Goal: Information Seeking & Learning: Learn about a topic

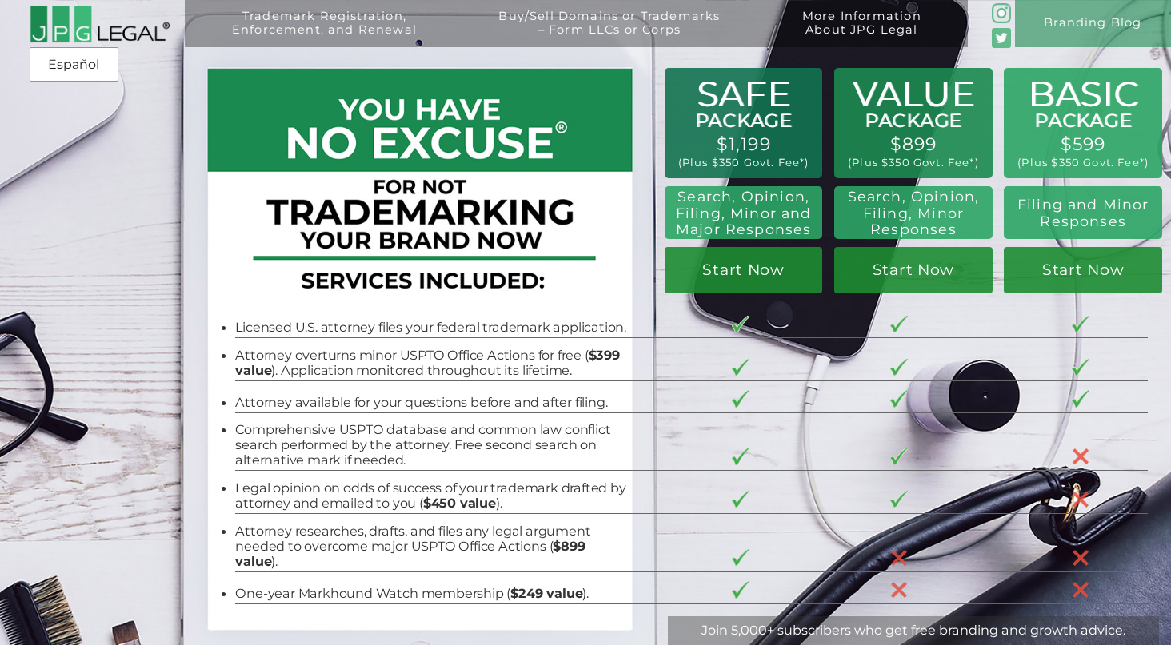
click at [1062, 154] on div "Trademark Registration, Enforcement, and Renewal File a Trademark Application T…" at bounding box center [585, 105] width 1171 height 211
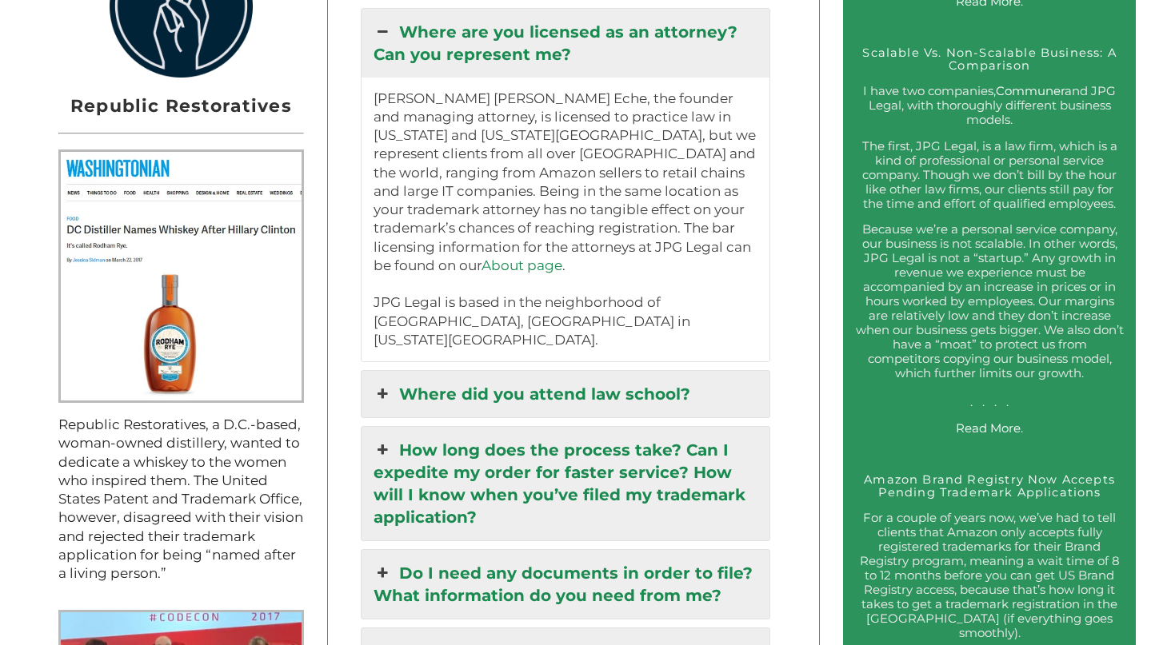
scroll to position [1683, 0]
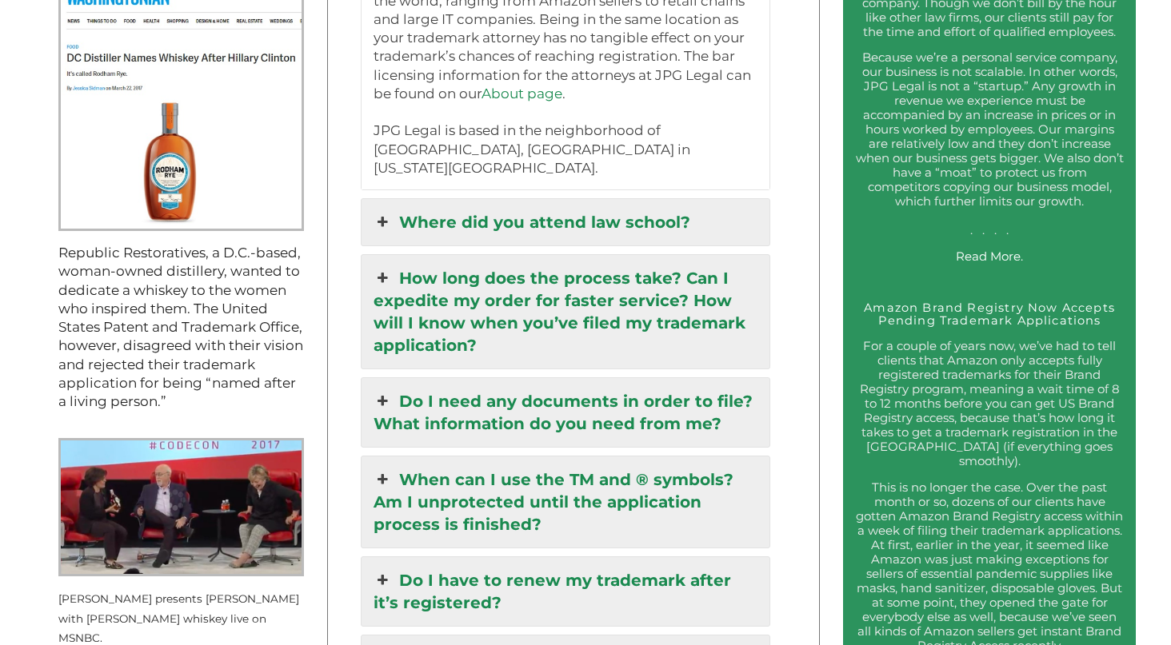
click at [383, 211] on icon at bounding box center [382, 222] width 18 height 22
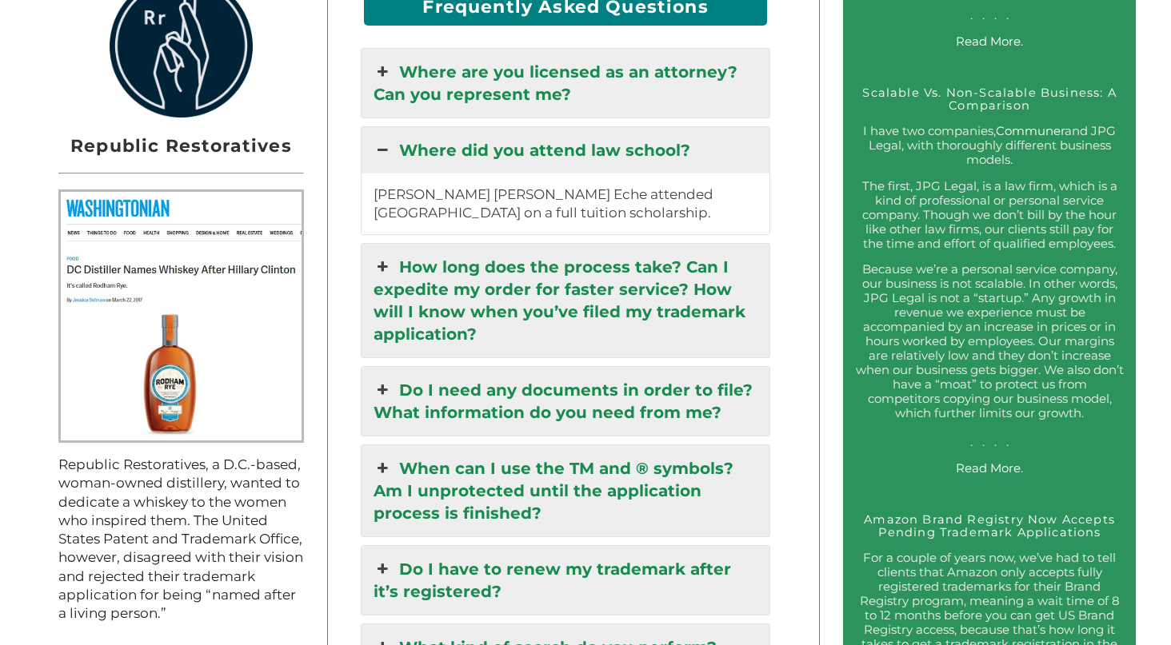
scroll to position [1465, 0]
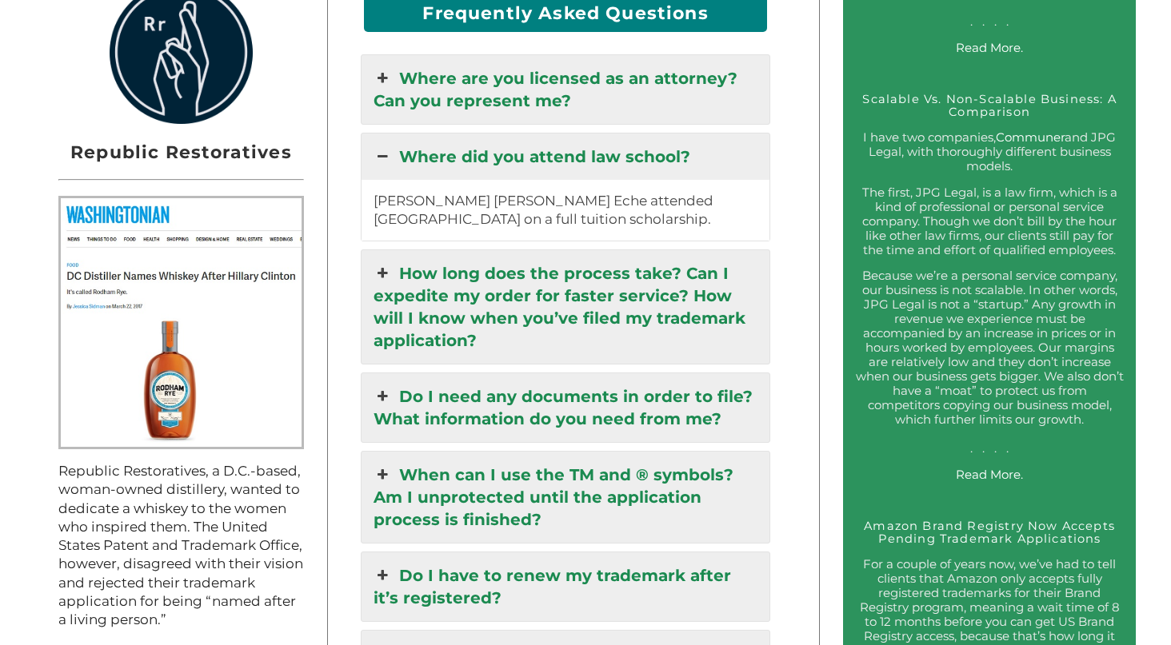
click at [382, 146] on icon at bounding box center [382, 157] width 18 height 22
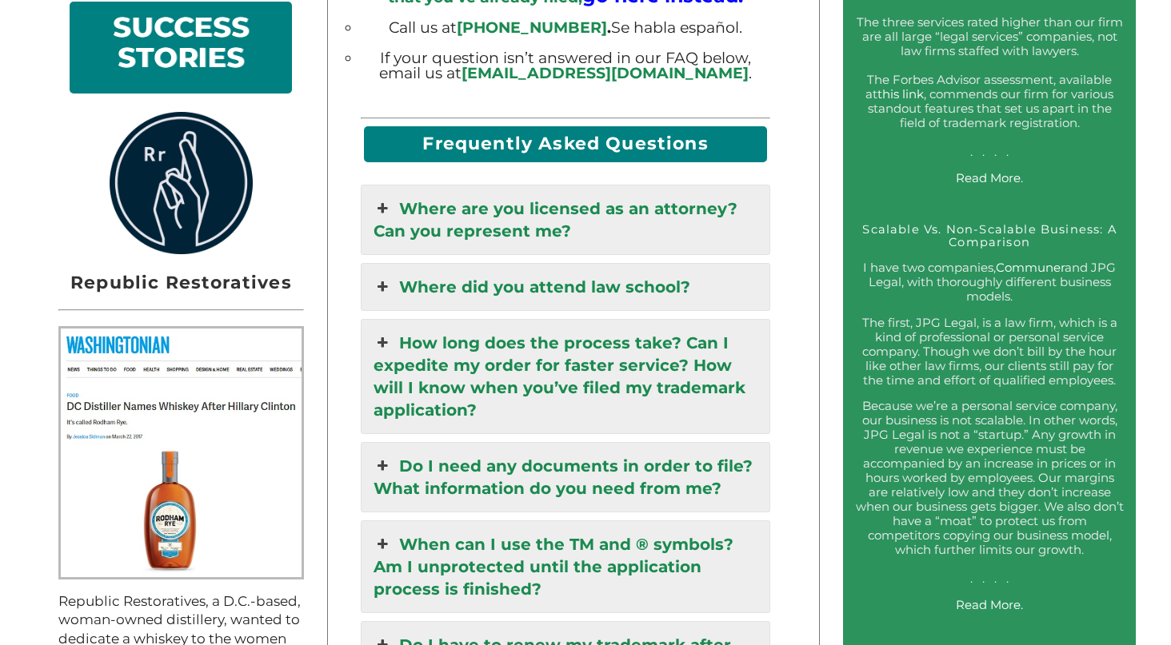
scroll to position [1414, 0]
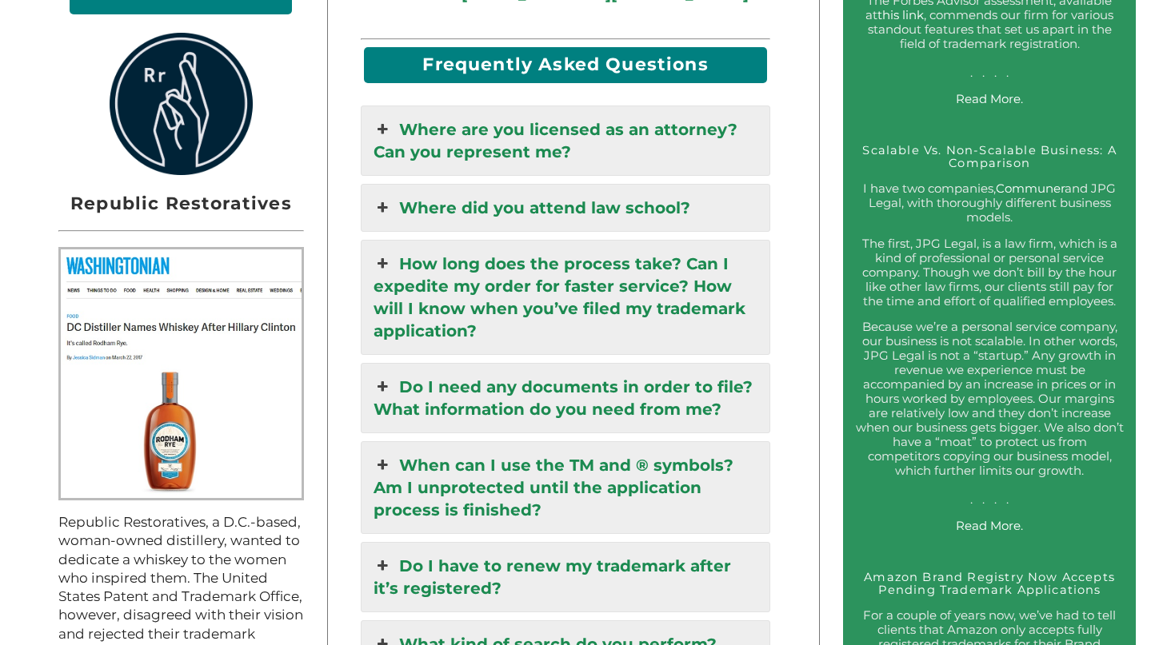
click at [385, 253] on icon at bounding box center [382, 264] width 18 height 22
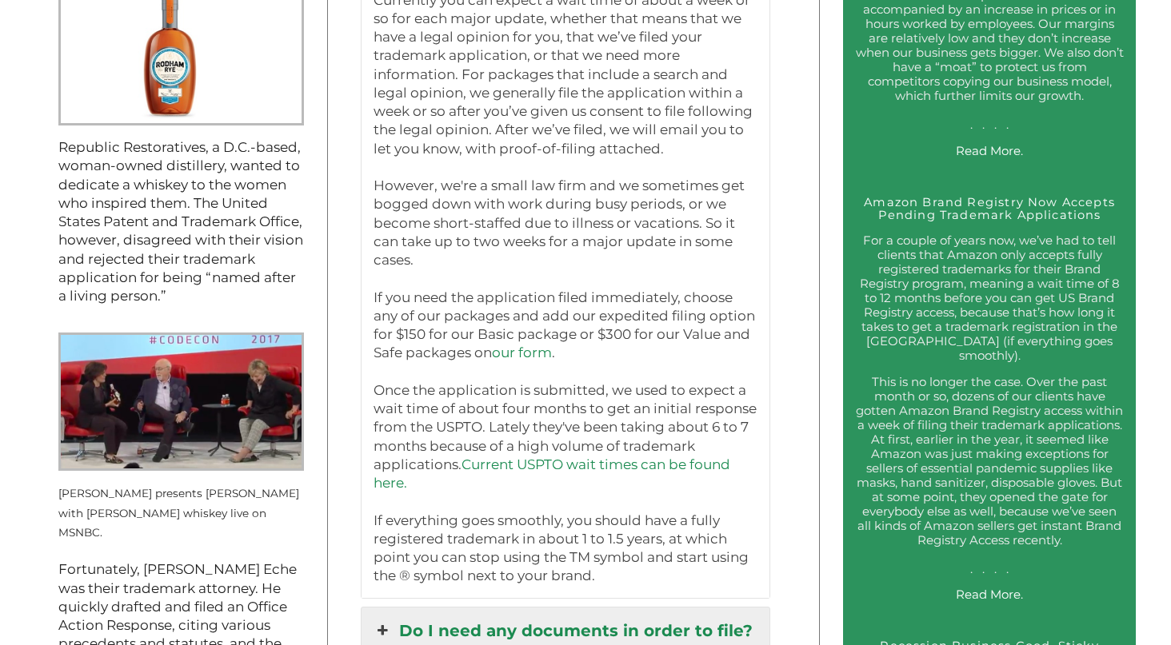
scroll to position [1719, 0]
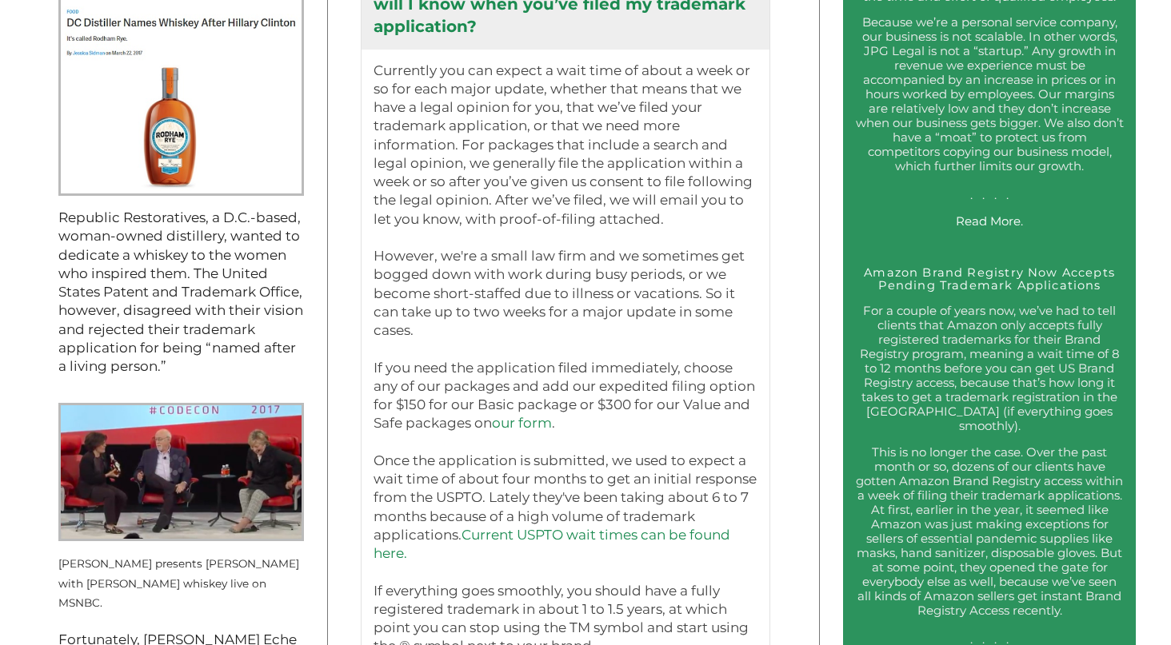
click at [538, 527] on link "Current USPTO wait times can be found here." at bounding box center [551, 544] width 357 height 34
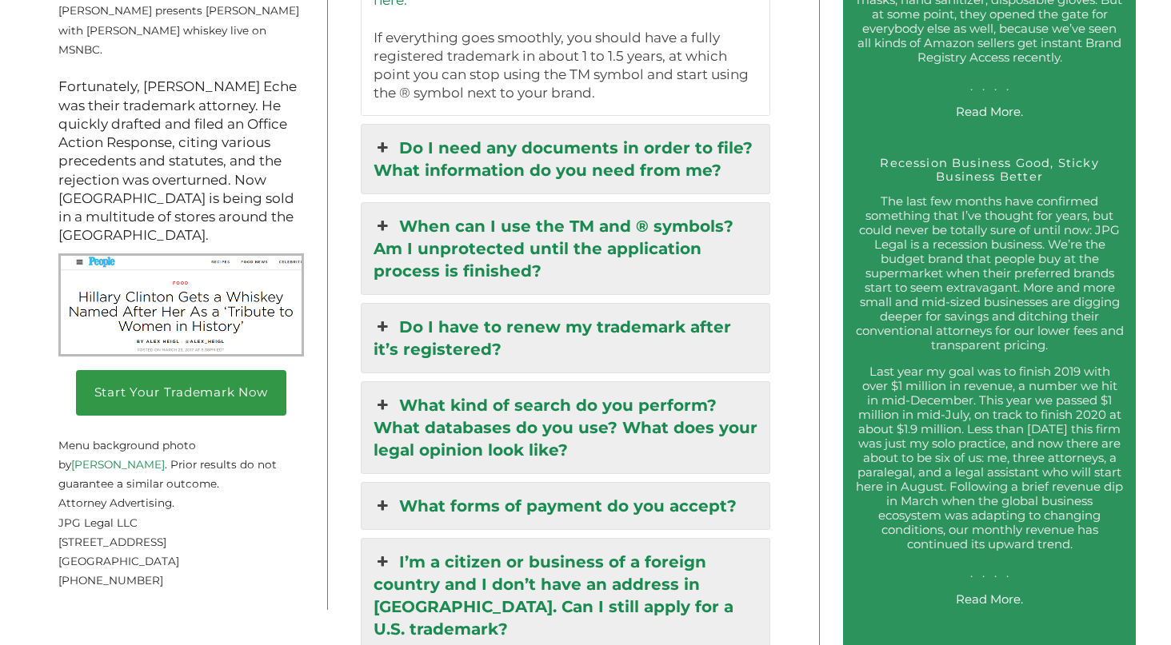
scroll to position [2271, 0]
click at [401, 204] on link "When can I use the TM and ® symbols? Am I unprotected until the application pro…" at bounding box center [565, 249] width 408 height 91
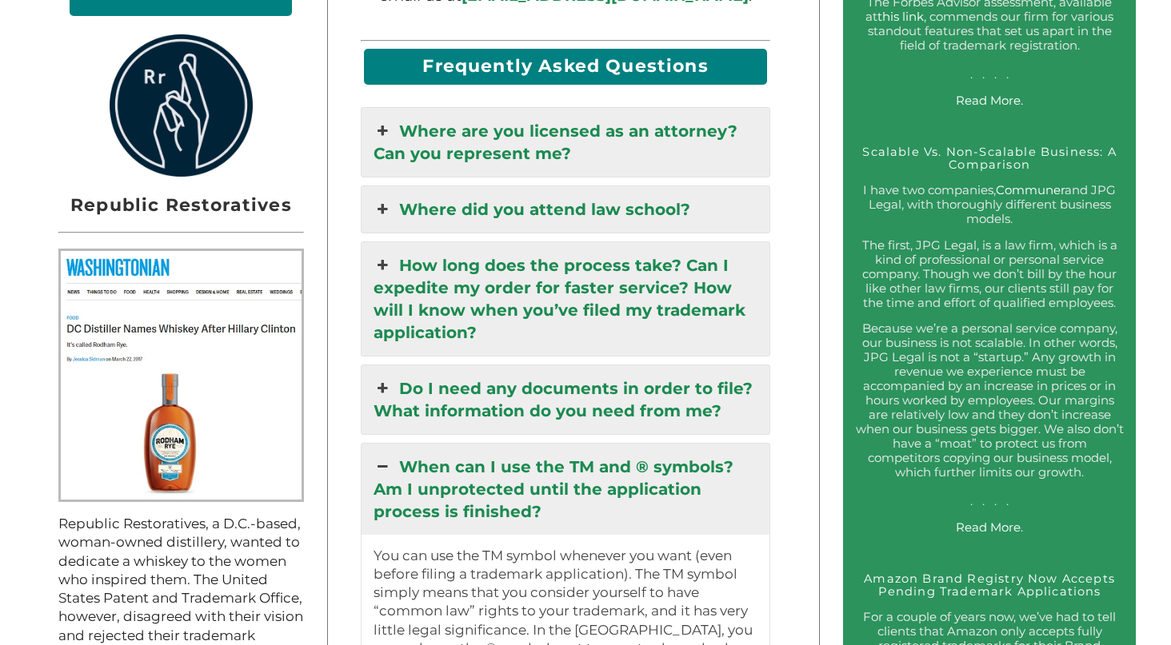
scroll to position [1416, 0]
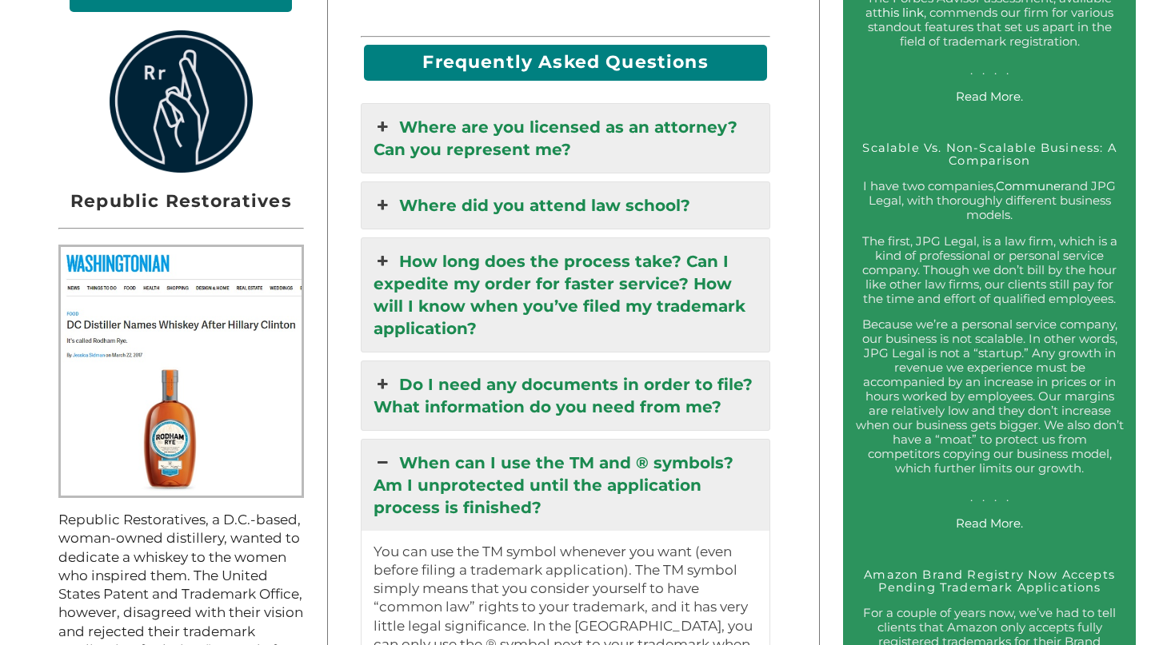
click at [379, 373] on icon at bounding box center [382, 384] width 18 height 22
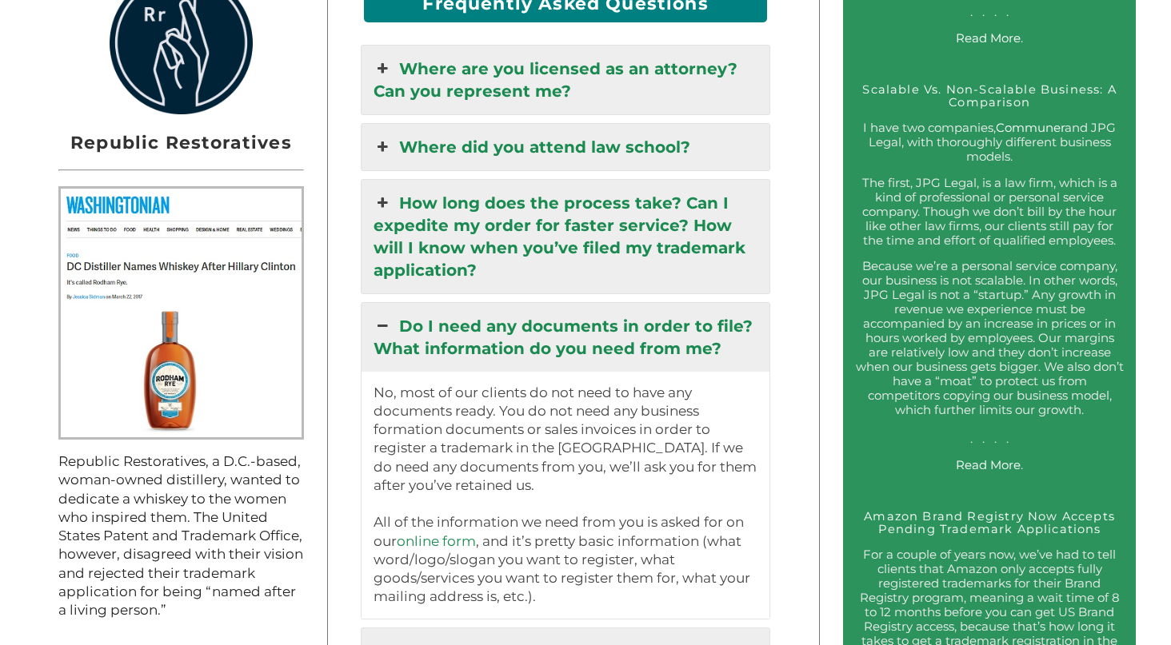
scroll to position [1487, 0]
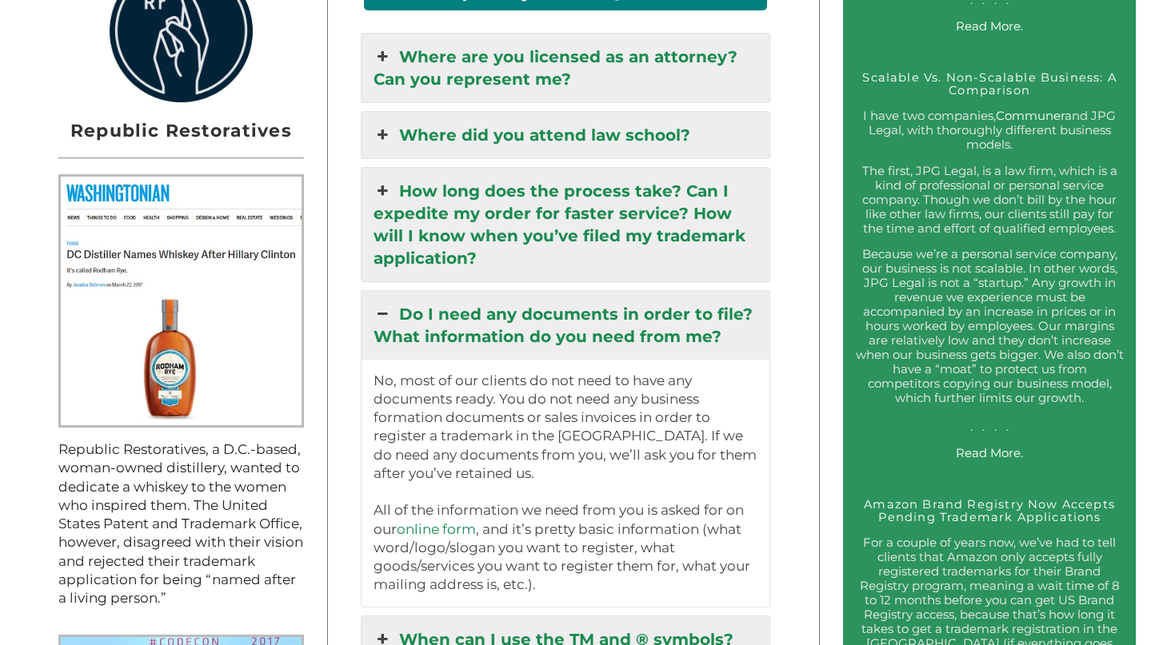
click at [389, 303] on icon at bounding box center [382, 314] width 18 height 22
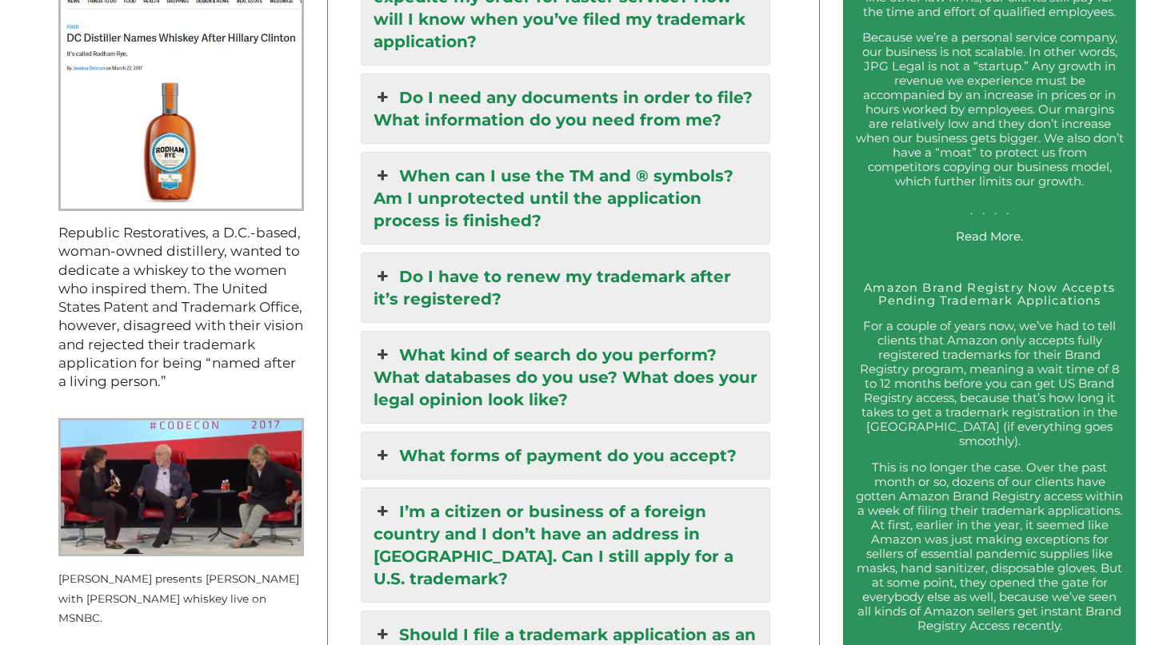
scroll to position [1710, 0]
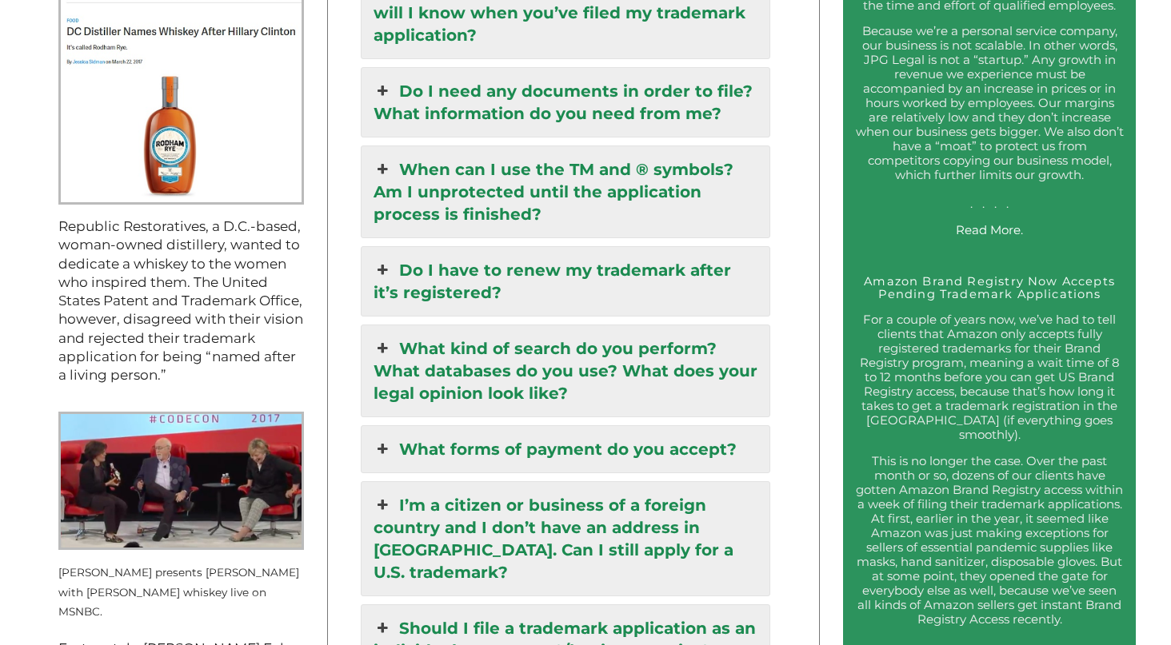
click at [381, 259] on icon at bounding box center [382, 270] width 18 height 22
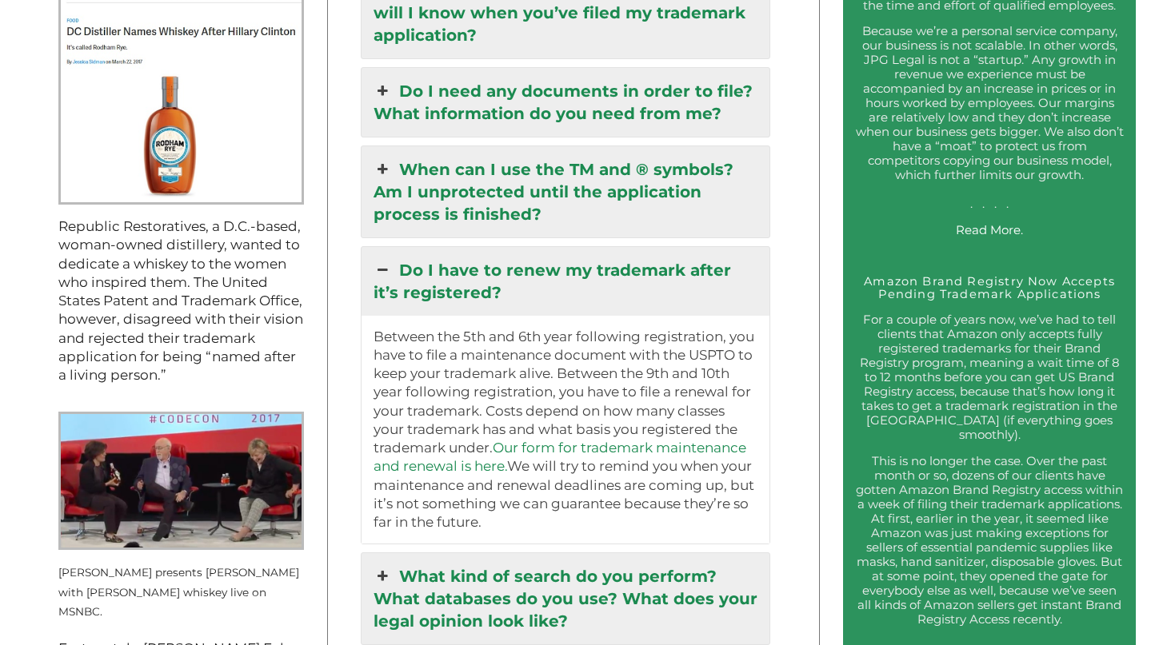
click at [486, 440] on link "Our form for trademark maintenance and renewal is here." at bounding box center [559, 457] width 373 height 34
click at [387, 259] on icon at bounding box center [382, 270] width 18 height 22
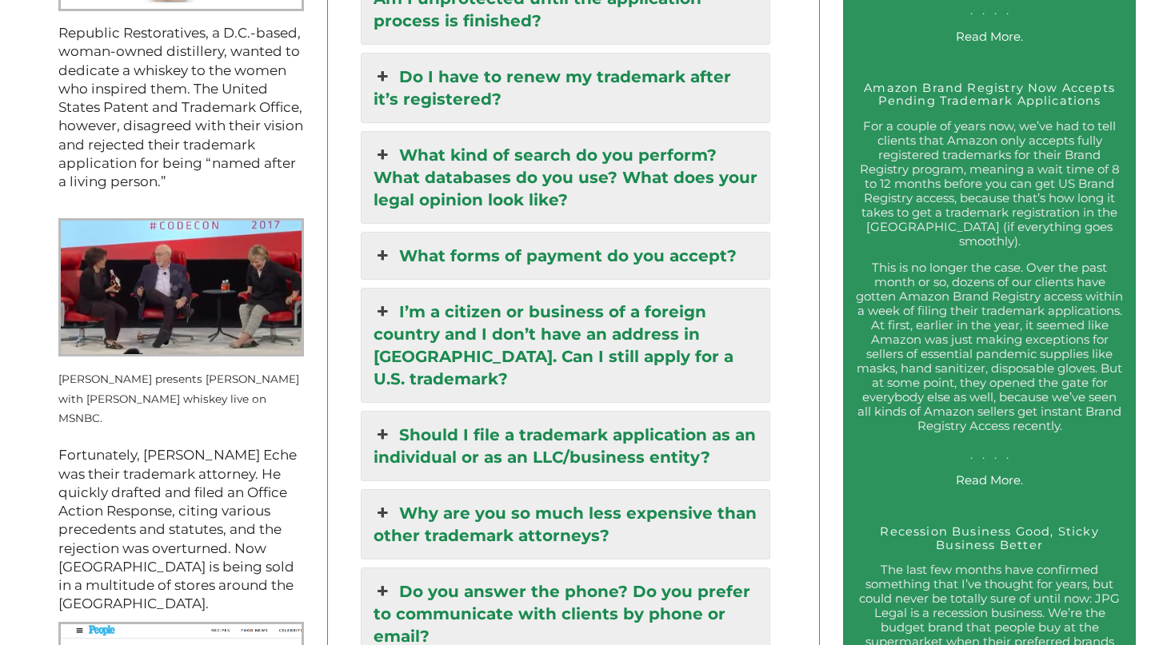
scroll to position [1912, 0]
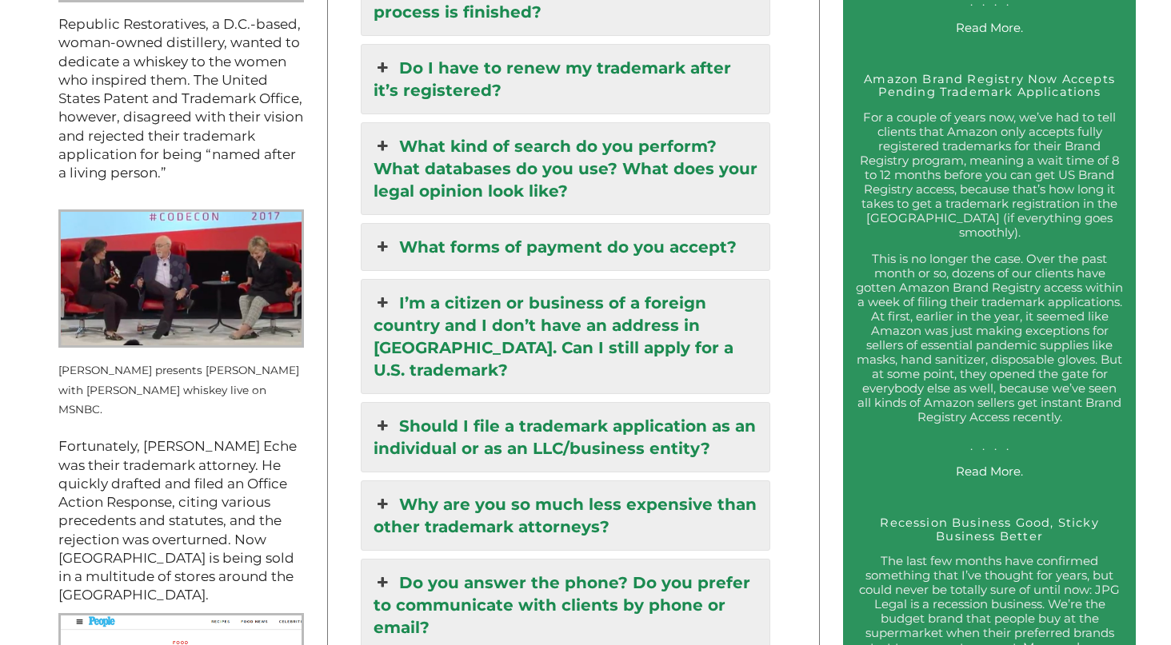
click at [391, 415] on icon at bounding box center [382, 426] width 18 height 22
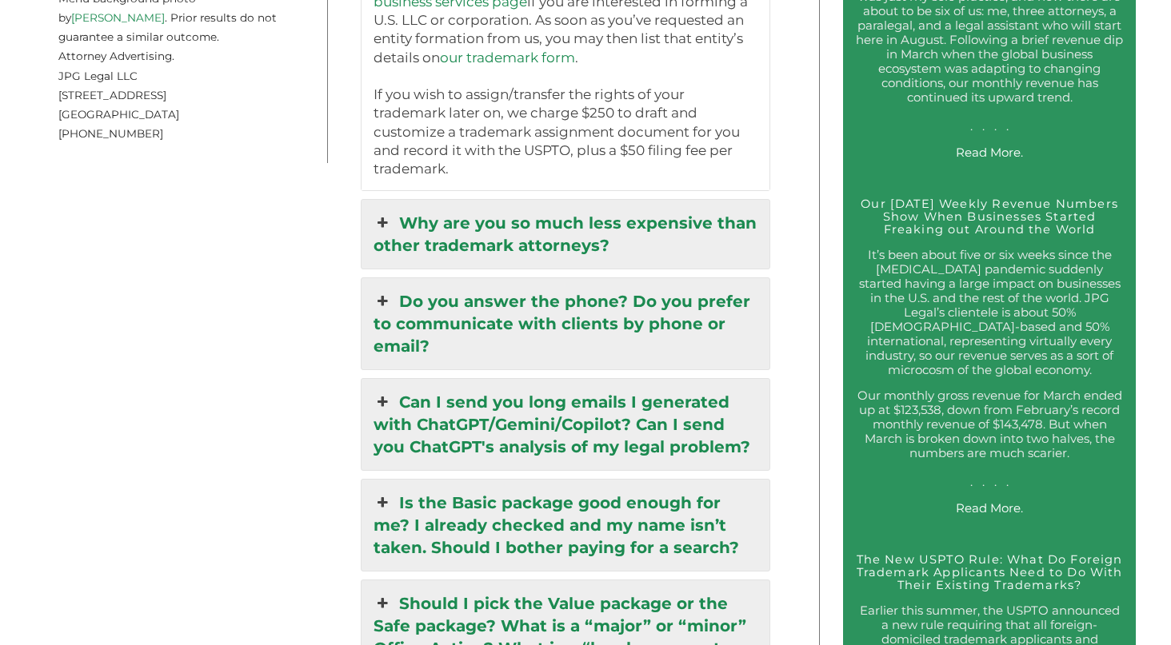
scroll to position [2733, 0]
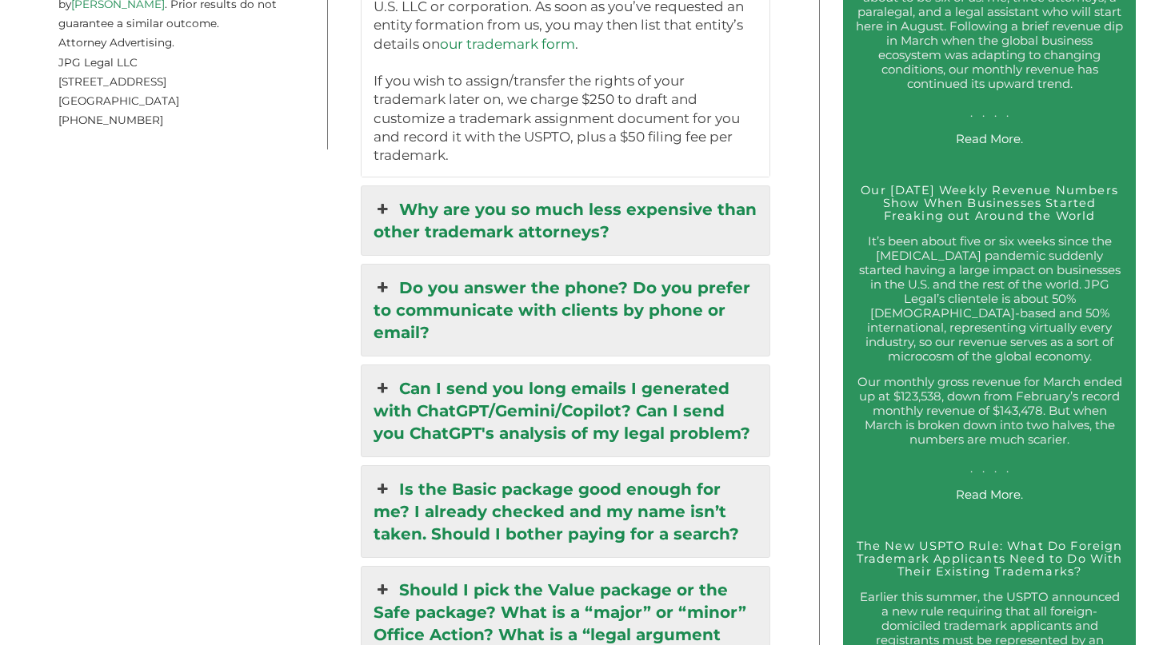
click at [384, 198] on icon at bounding box center [382, 209] width 18 height 22
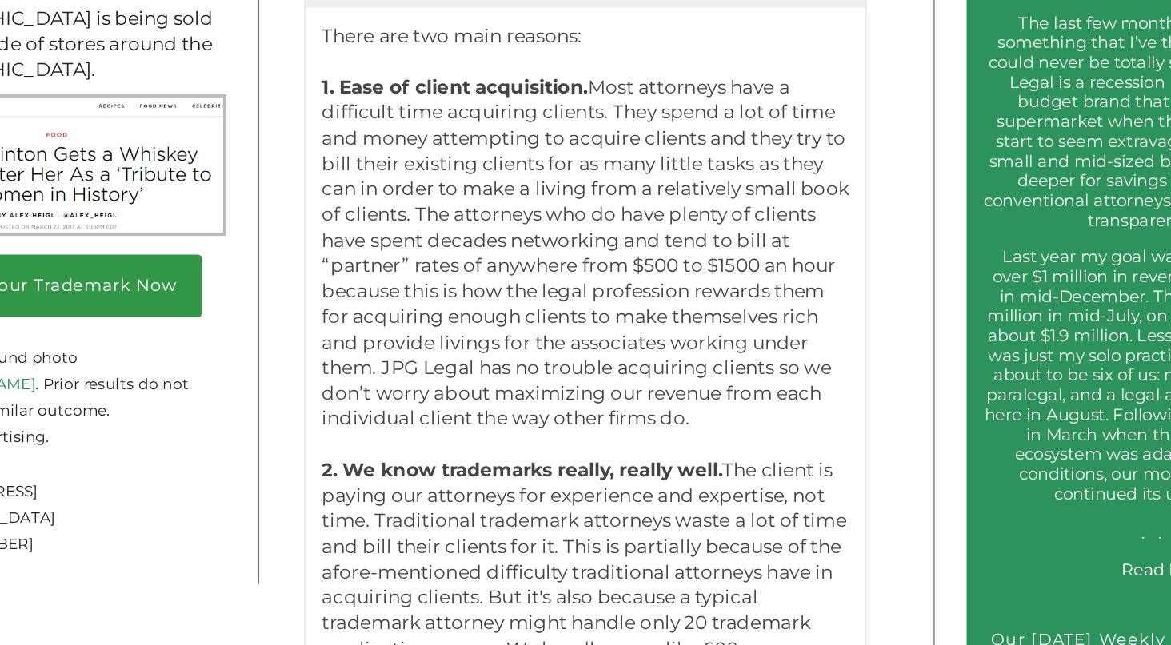
scroll to position [2452, 0]
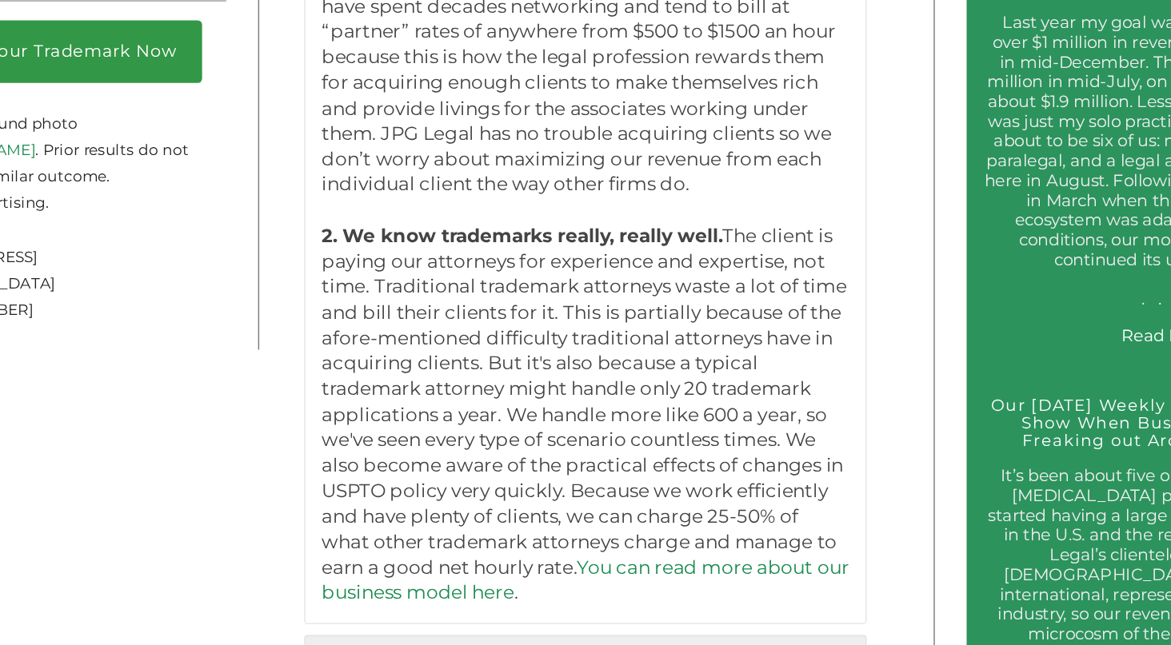
click at [509, 581] on link "You can read more about our business model here" at bounding box center [565, 598] width 384 height 34
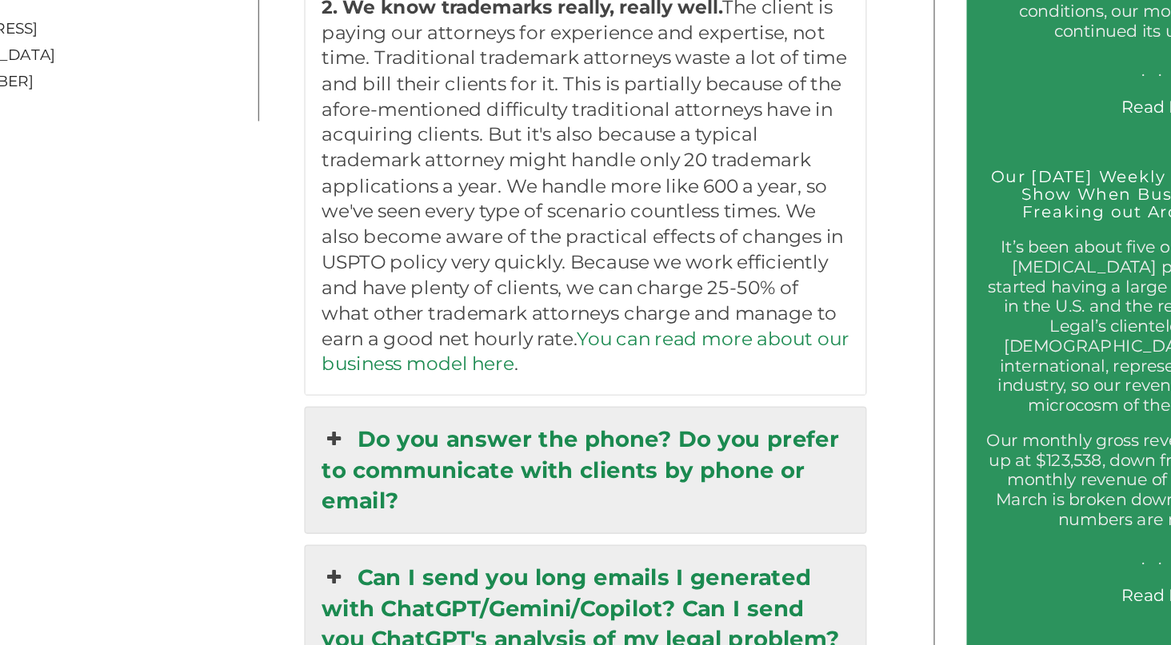
scroll to position [2651, 0]
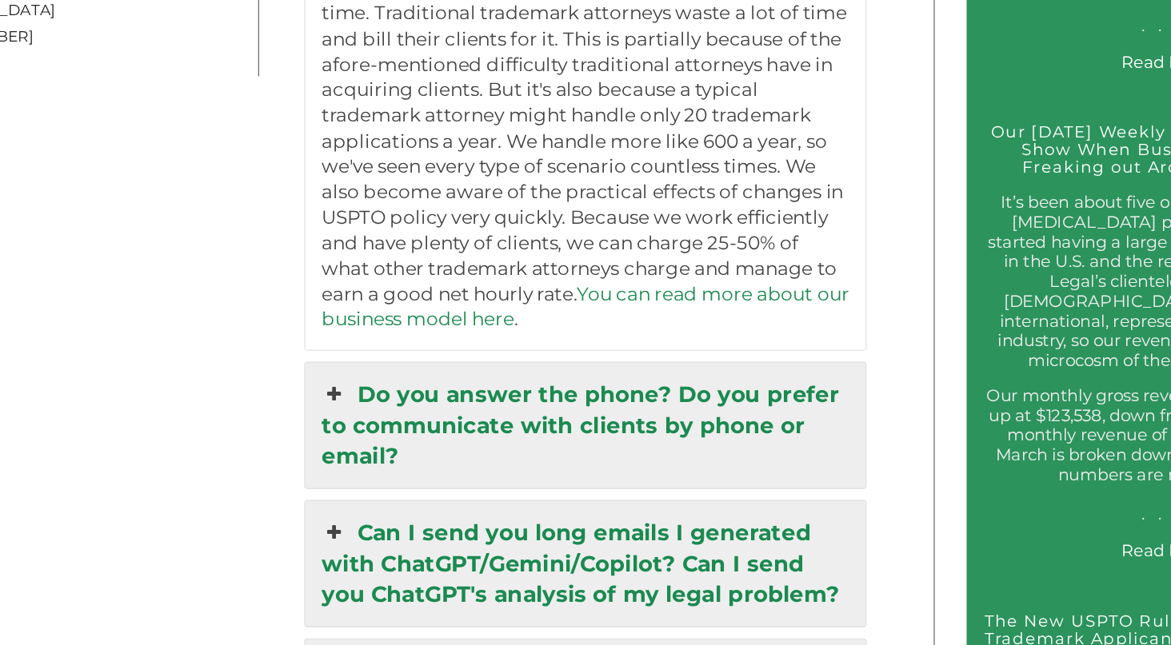
click at [373, 452] on icon at bounding box center [382, 463] width 18 height 22
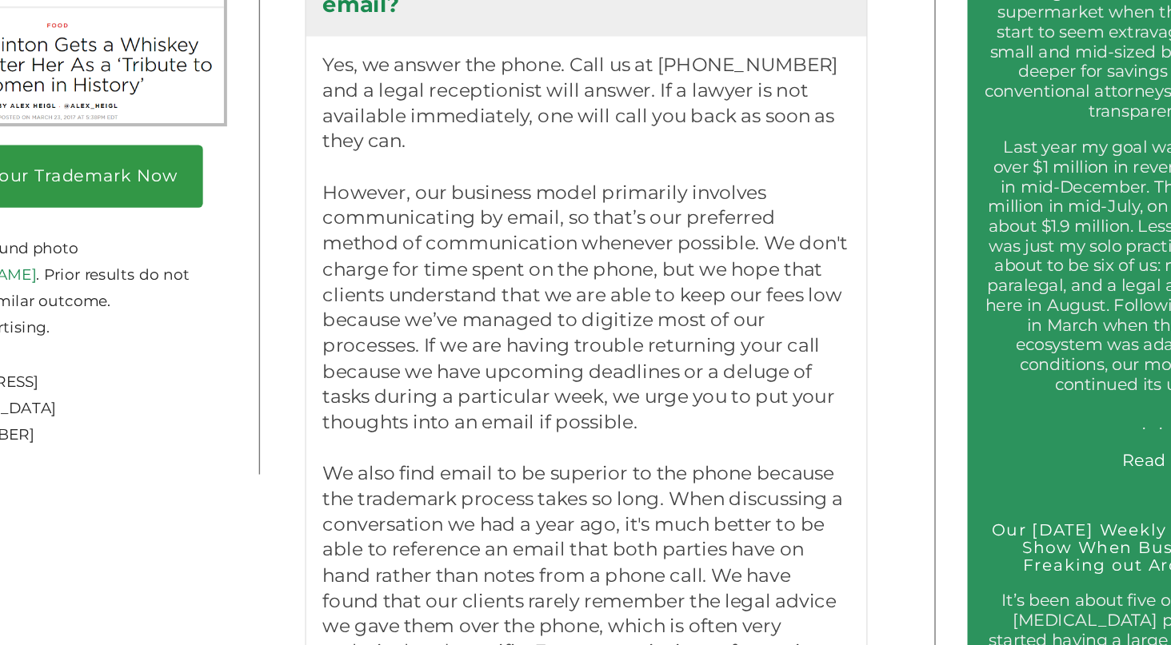
scroll to position [2349, 0]
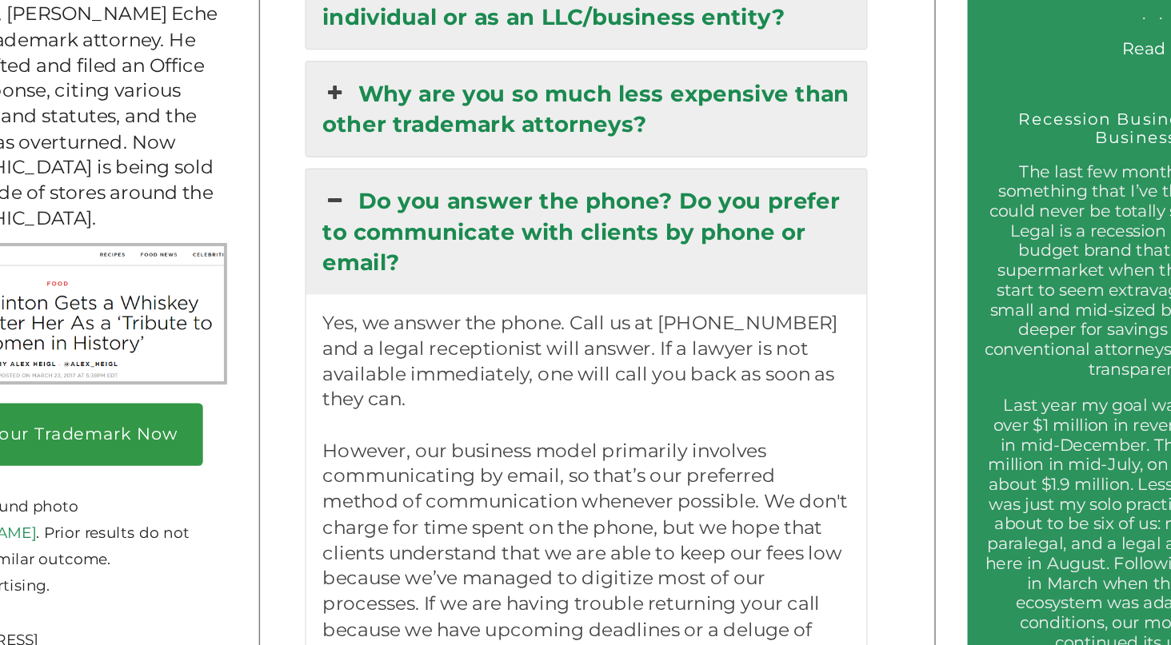
click at [373, 135] on icon at bounding box center [382, 146] width 18 height 22
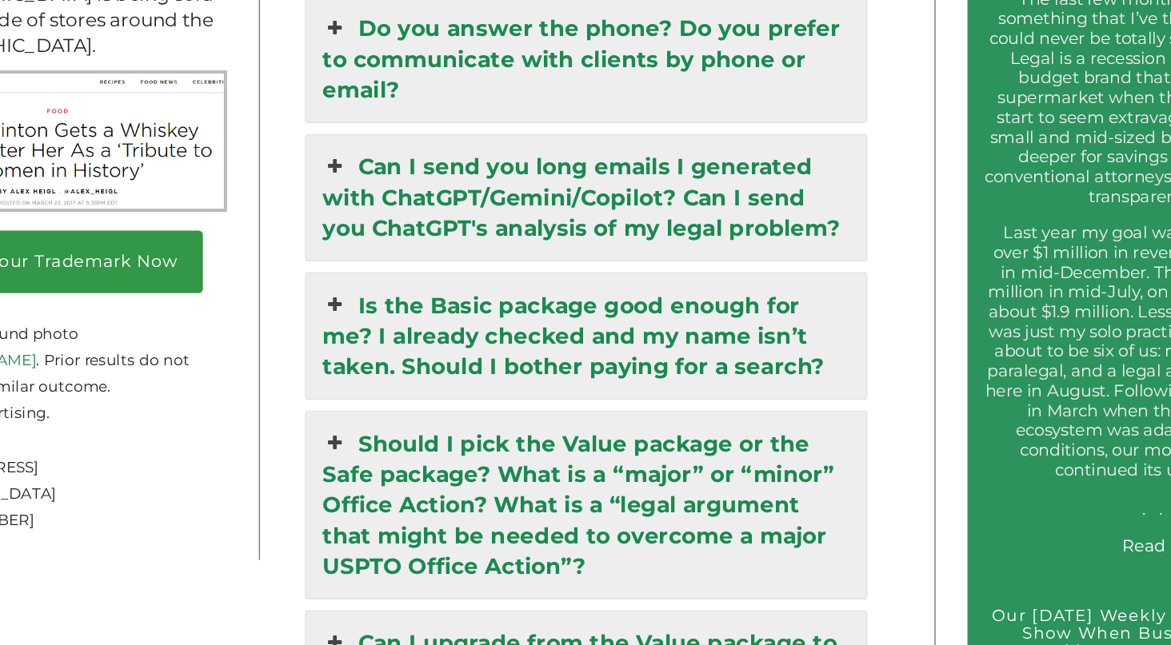
click at [373, 236] on icon at bounding box center [382, 247] width 18 height 22
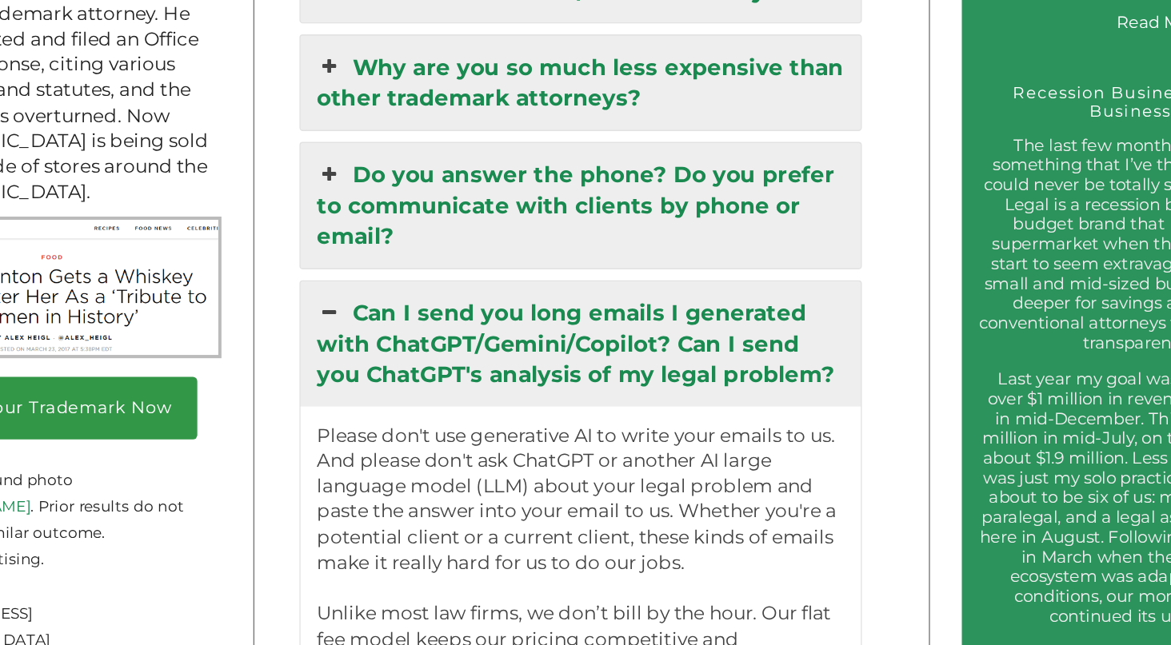
scroll to position [2257, 0]
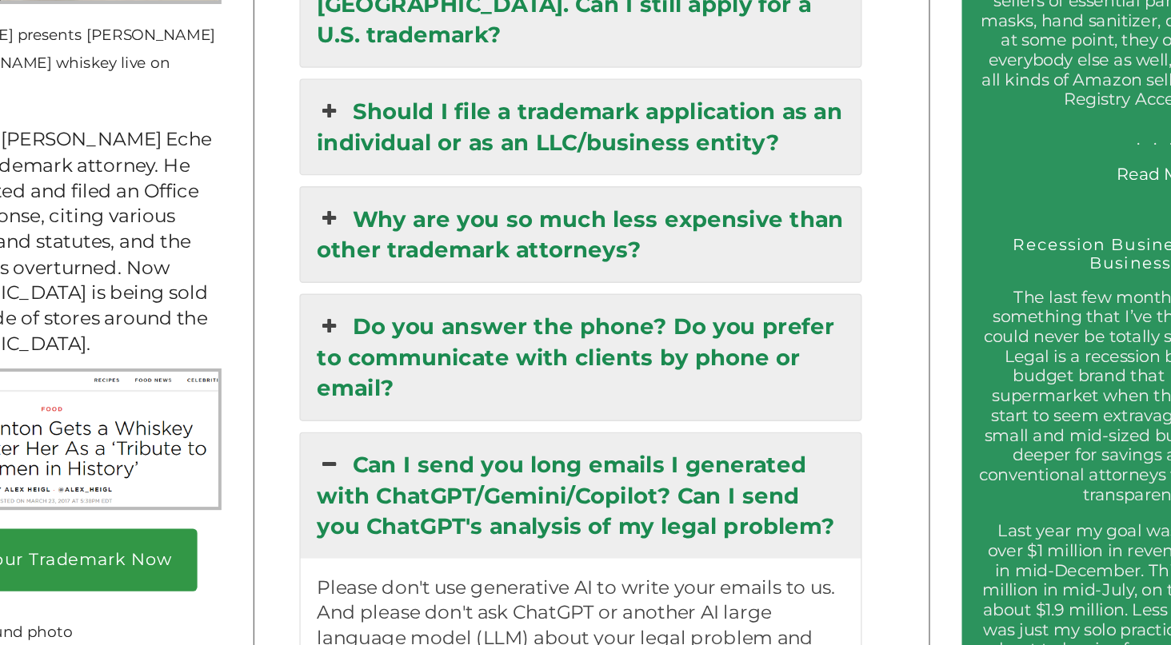
click at [373, 328] on icon at bounding box center [382, 339] width 18 height 22
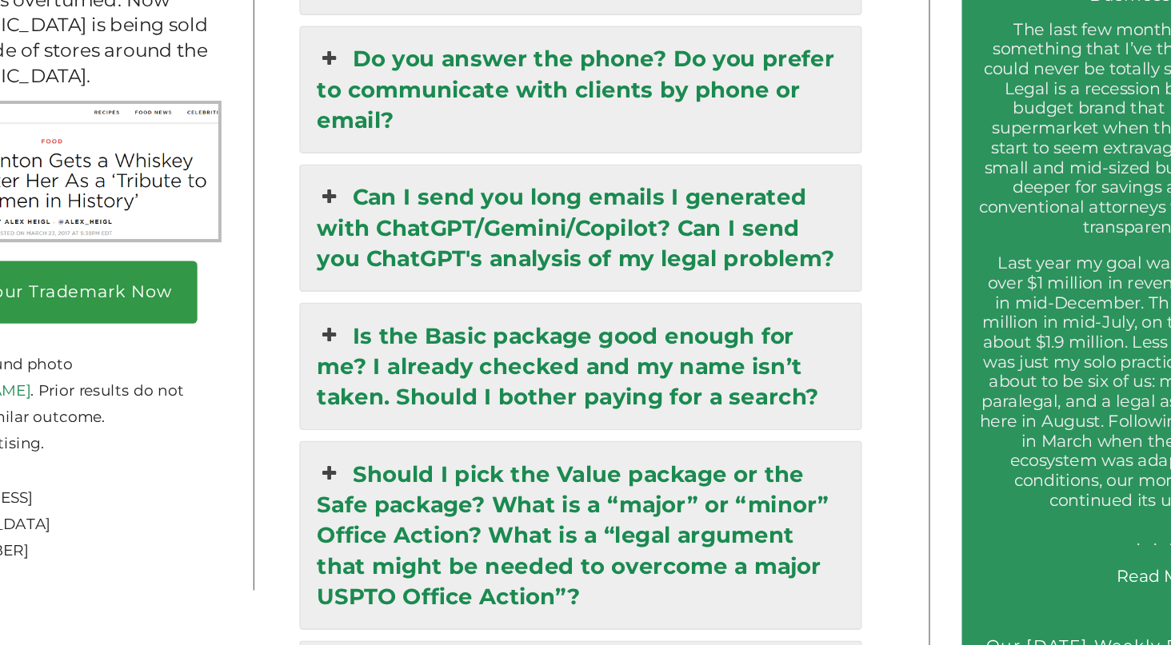
scroll to position [2353, 0]
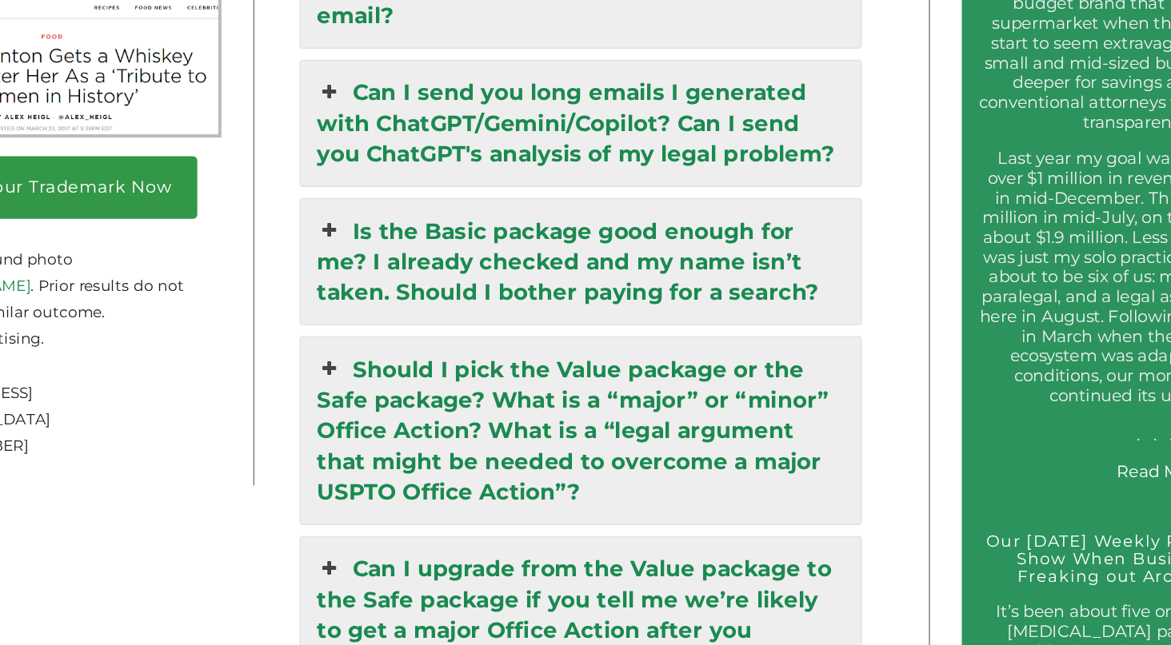
click at [373, 333] on icon at bounding box center [382, 344] width 18 height 22
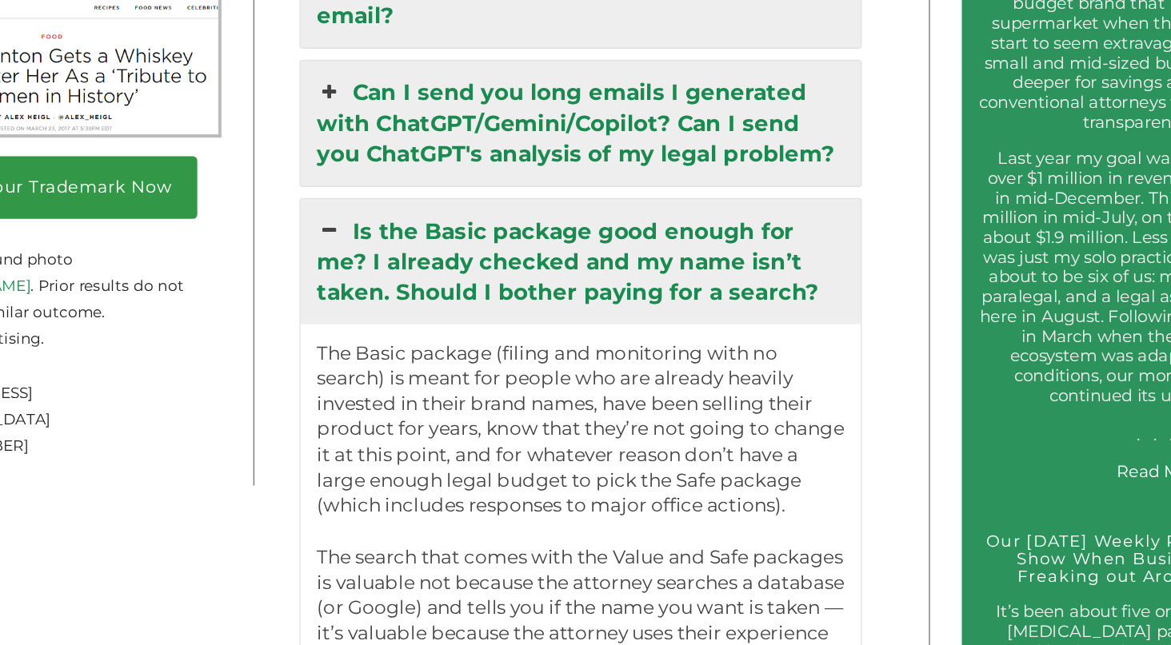
click at [373, 333] on icon at bounding box center [382, 344] width 18 height 22
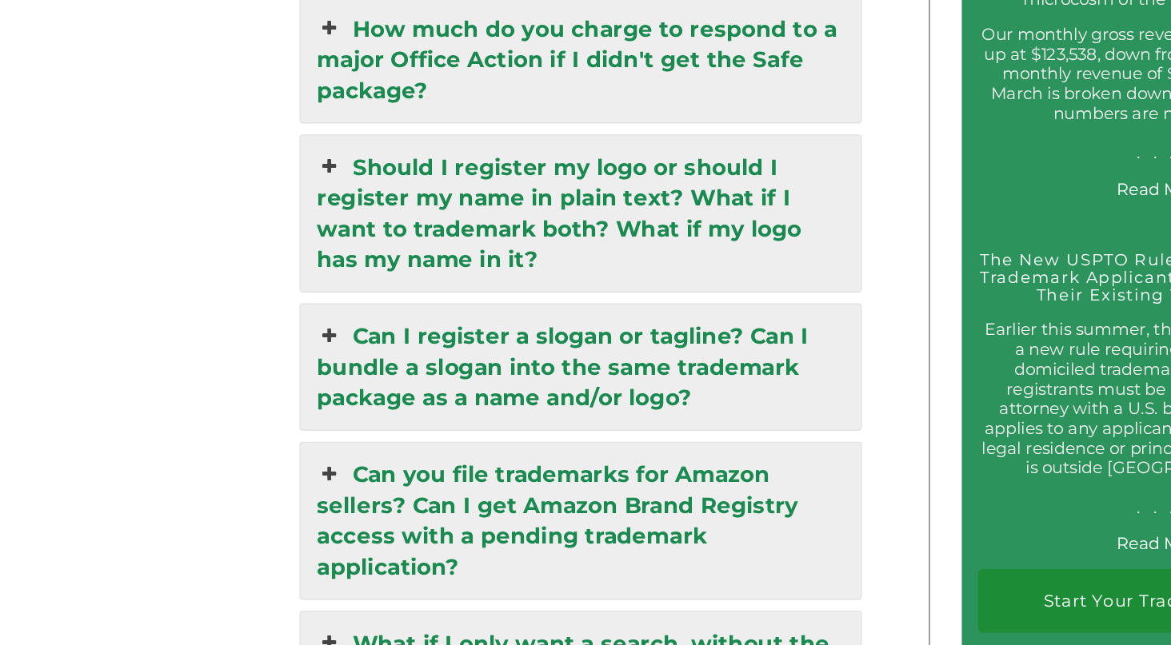
scroll to position [2921, 0]
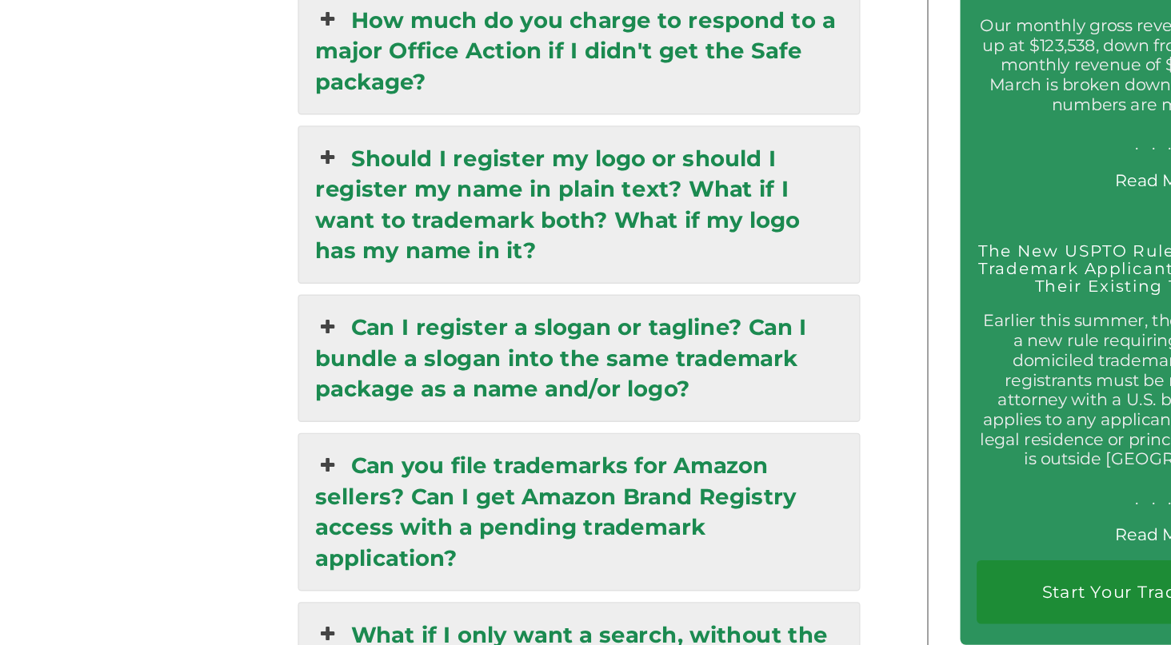
click at [373, 403] on icon at bounding box center [382, 414] width 18 height 22
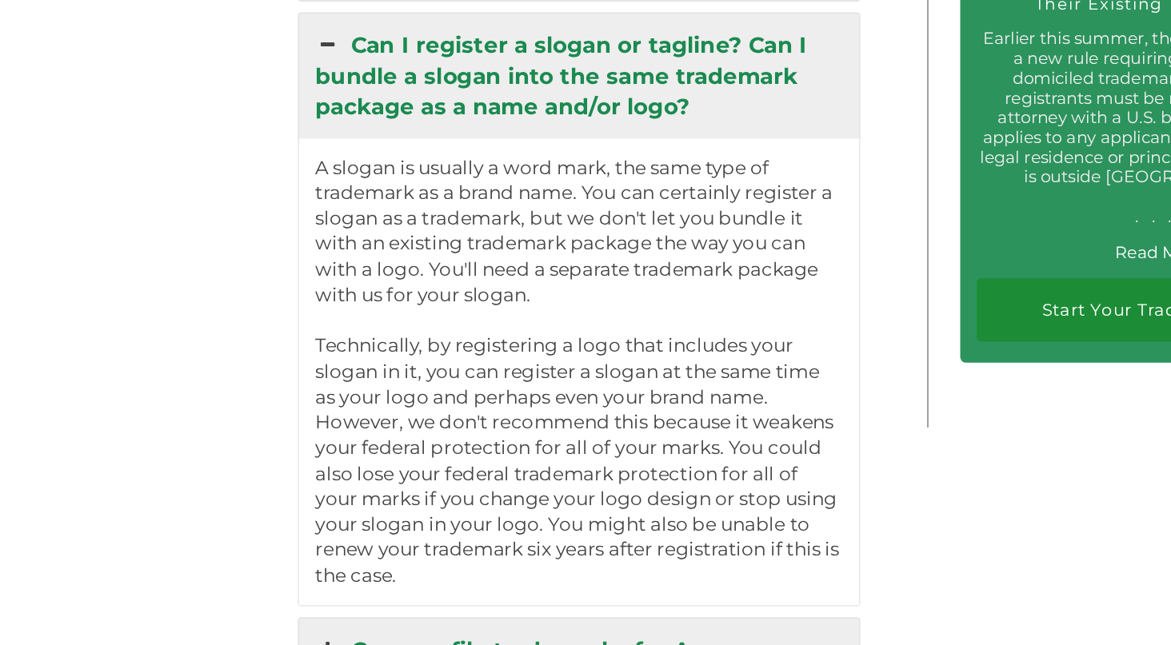
scroll to position [3131, 0]
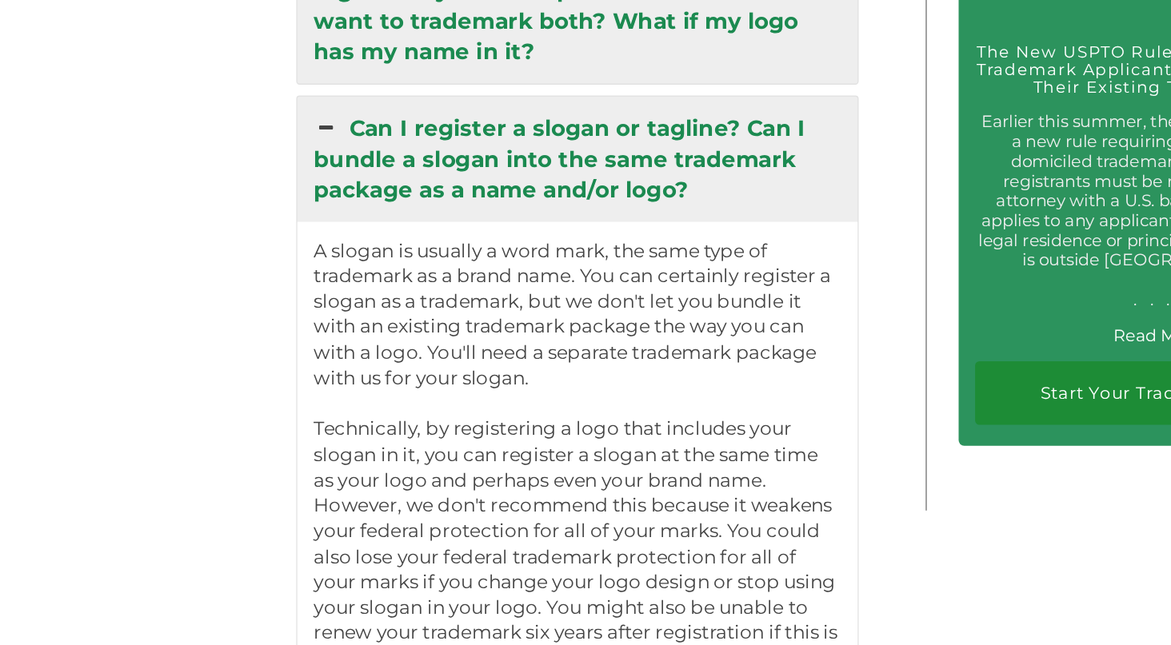
click at [373, 193] on icon at bounding box center [382, 204] width 18 height 22
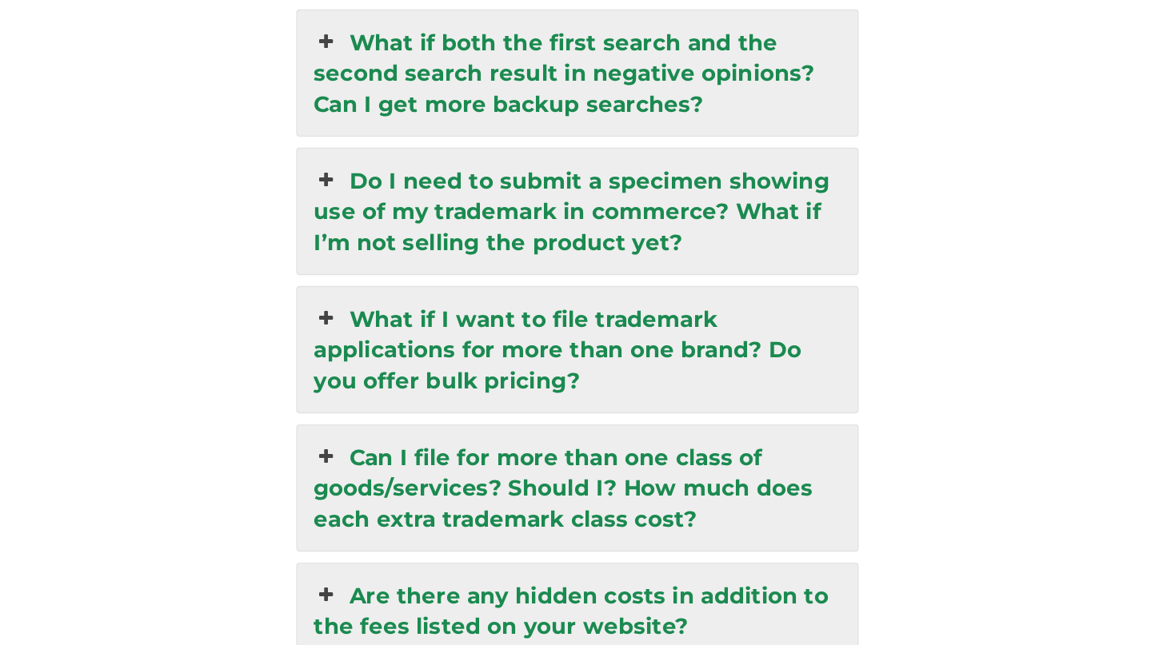
scroll to position [3534, 0]
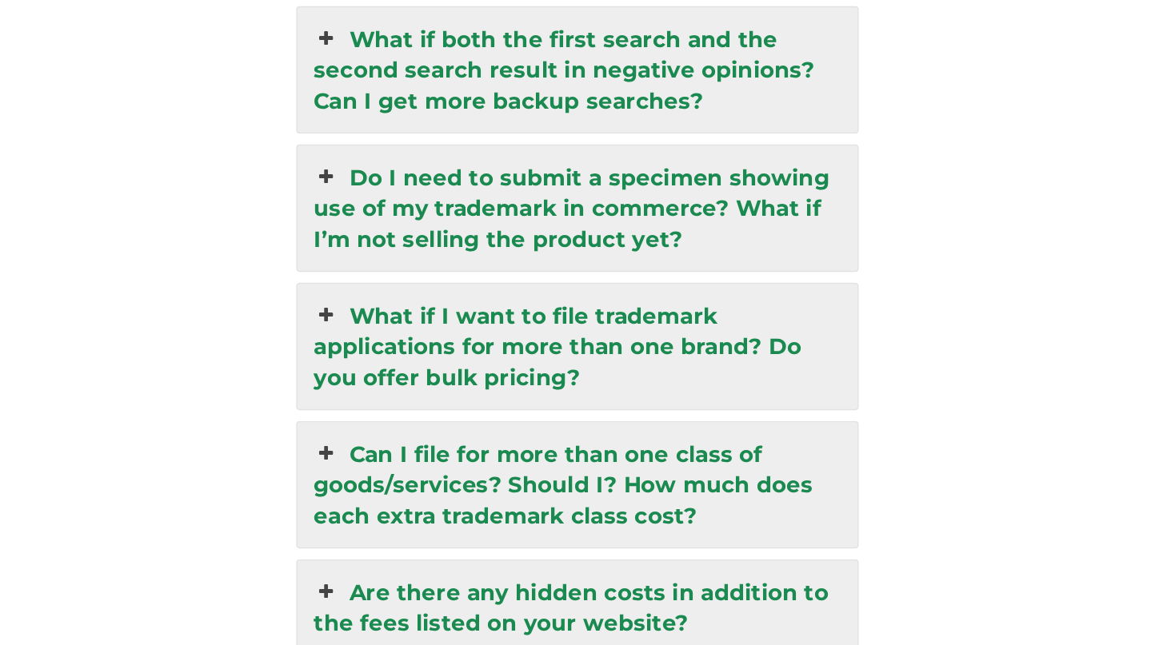
click at [373, 293] on icon at bounding box center [382, 304] width 18 height 22
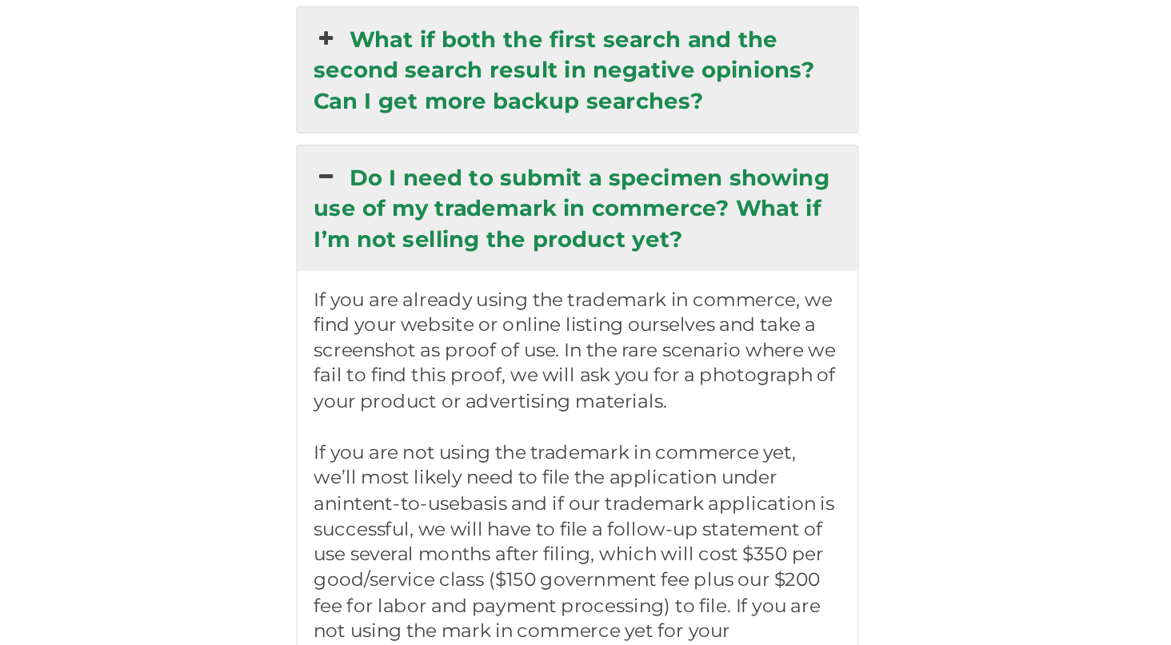
click at [373, 293] on icon at bounding box center [382, 304] width 18 height 22
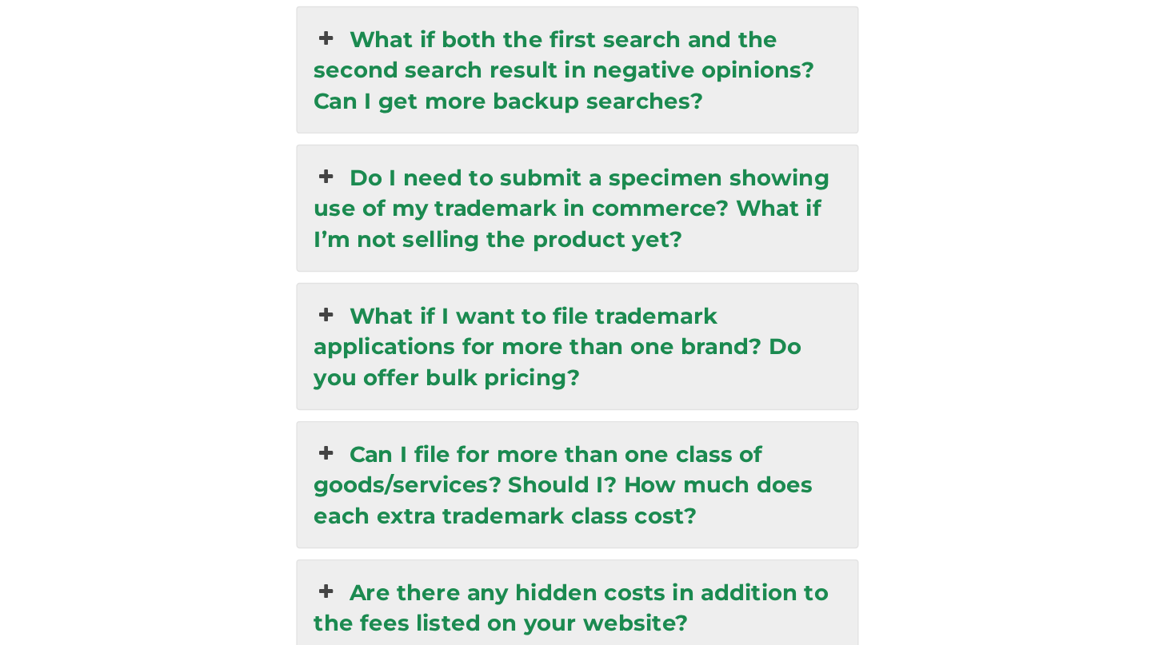
click at [373, 293] on icon at bounding box center [382, 304] width 18 height 22
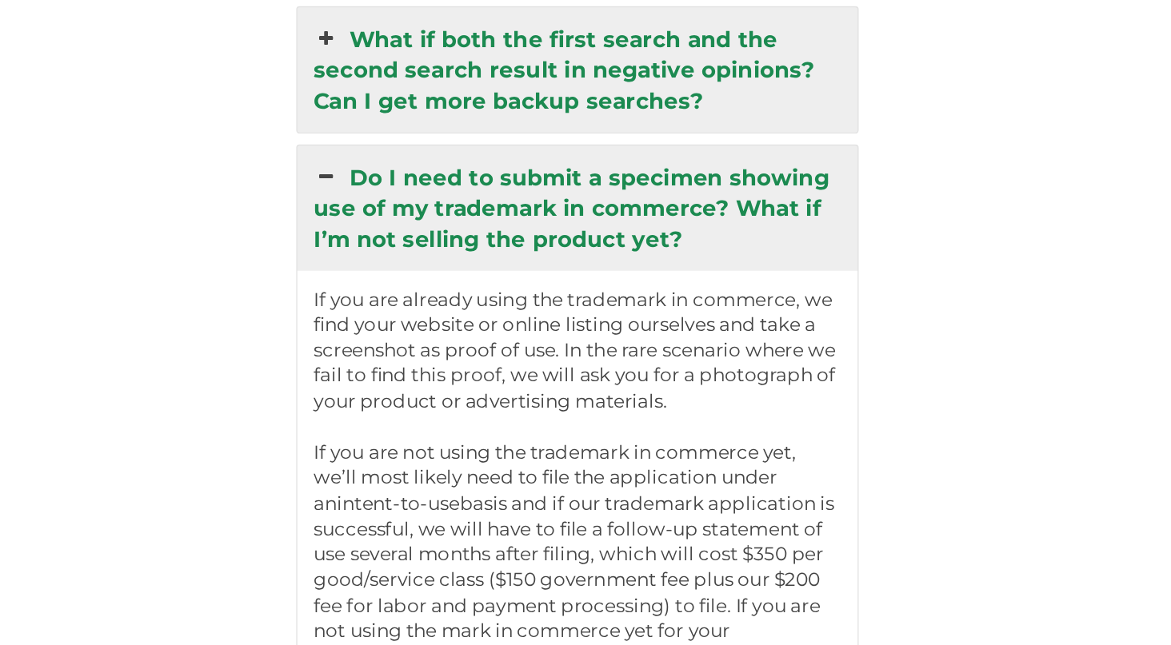
click at [373, 293] on icon at bounding box center [382, 304] width 18 height 22
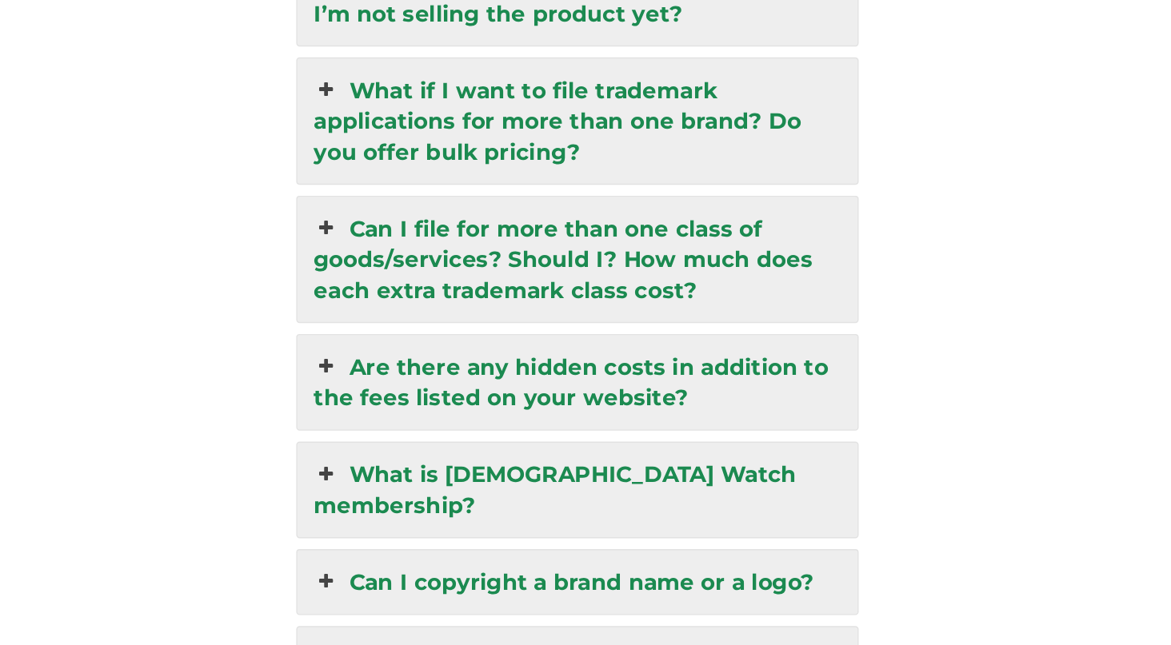
scroll to position [3703, 0]
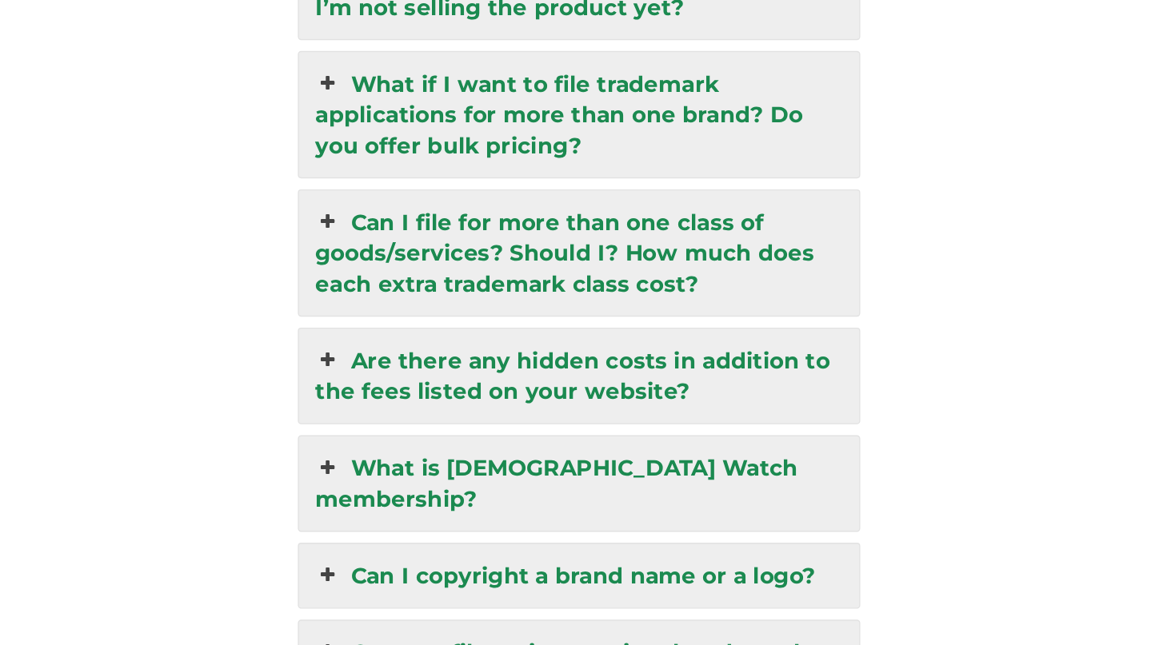
click at [373, 326] on icon at bounding box center [382, 337] width 18 height 22
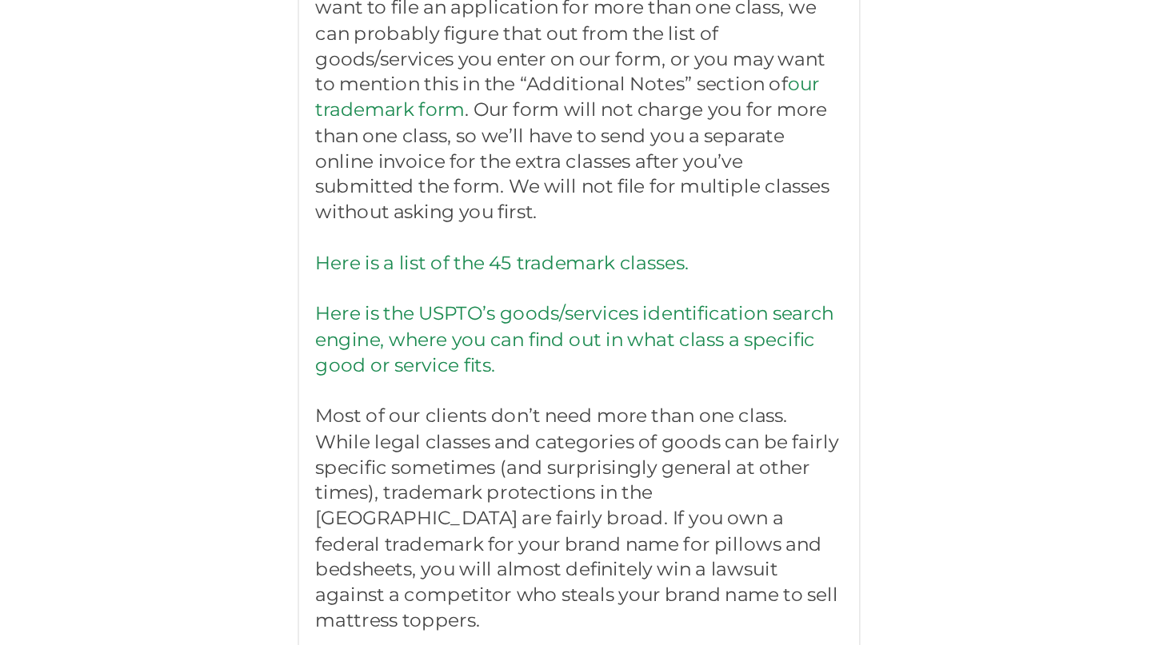
scroll to position [4084, 0]
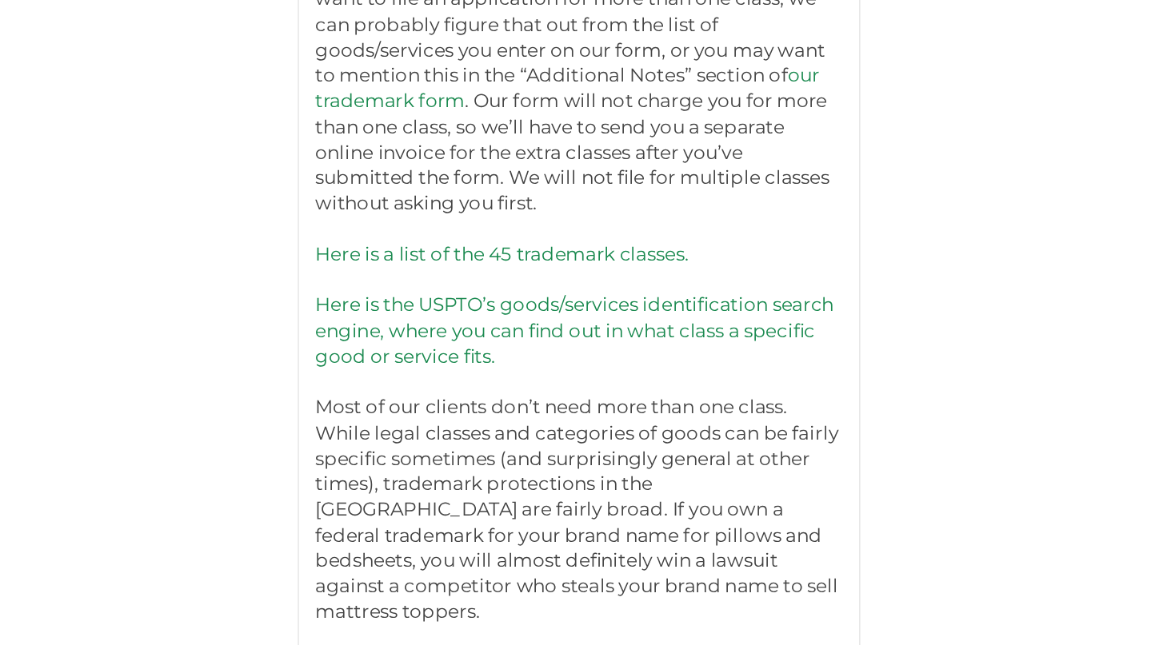
click at [390, 353] on link "Here is a list of the 45 trademark classes." at bounding box center [509, 361] width 272 height 16
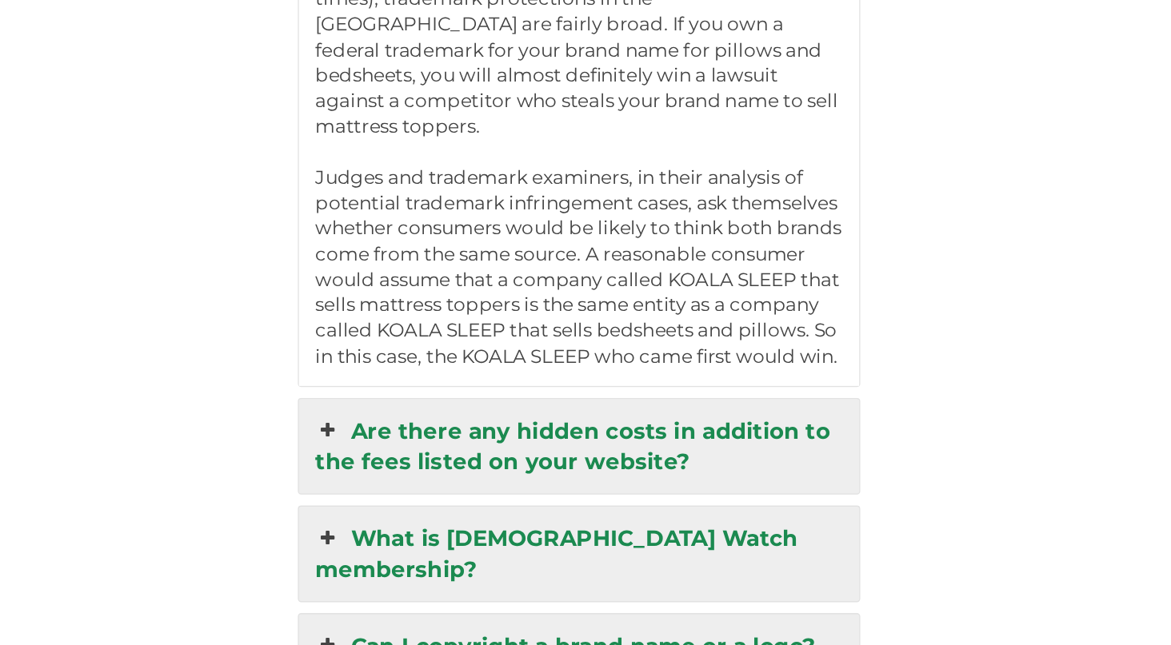
scroll to position [4799, 0]
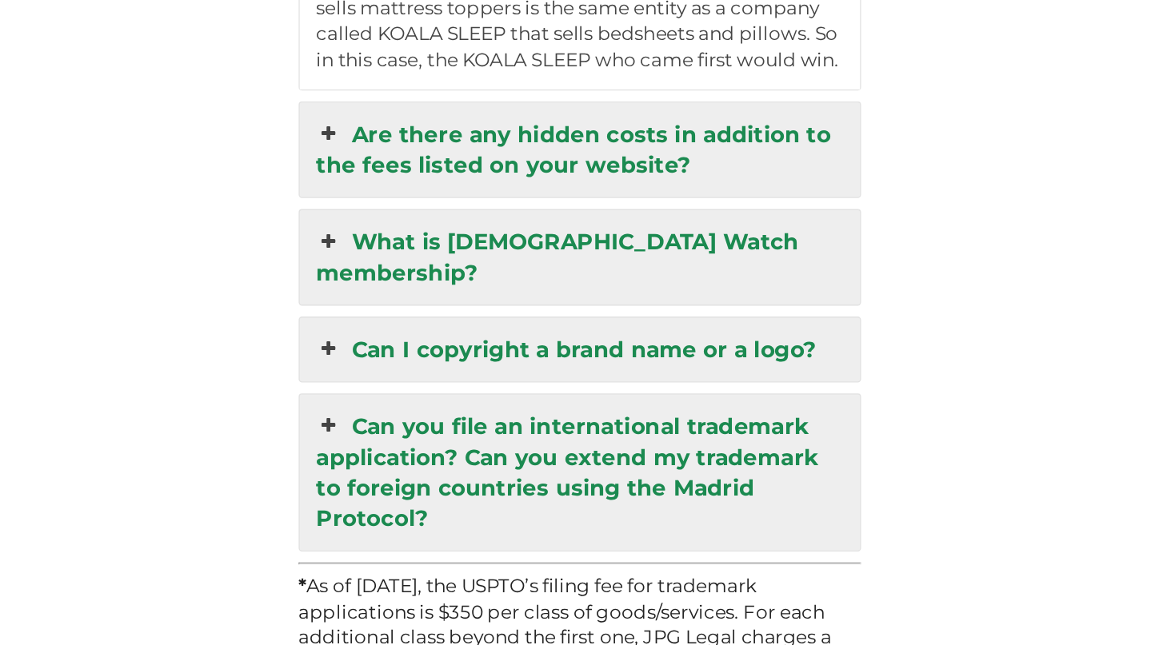
click at [373, 195] on icon at bounding box center [382, 206] width 18 height 22
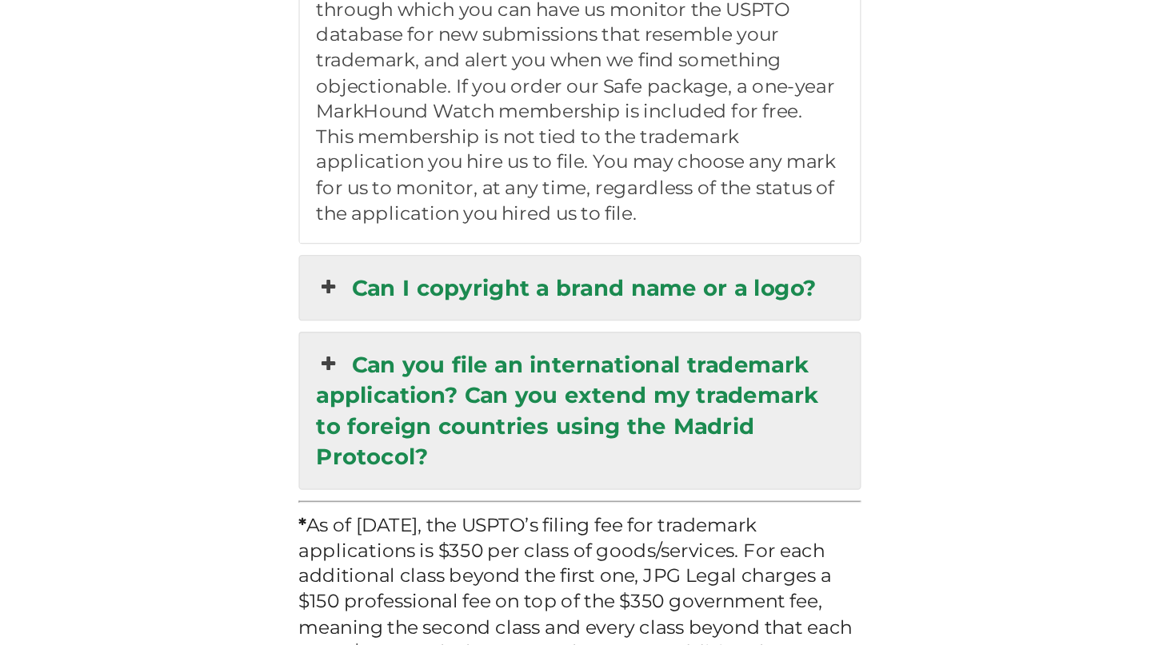
scroll to position [4071, 0]
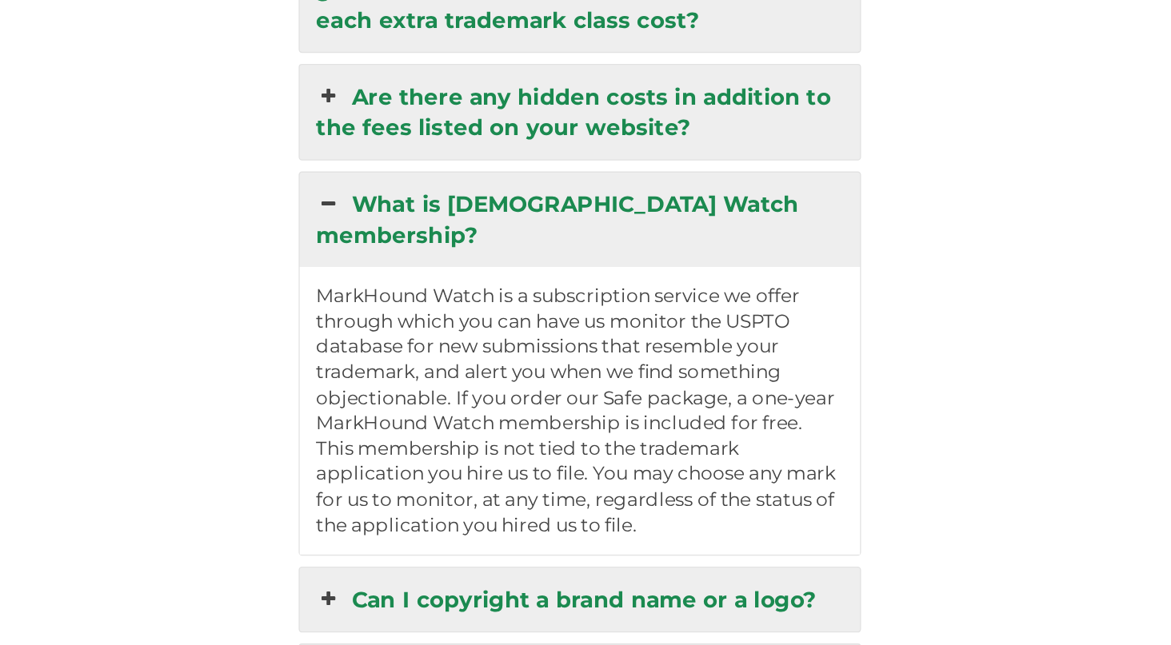
click at [373, 138] on icon at bounding box center [382, 149] width 18 height 22
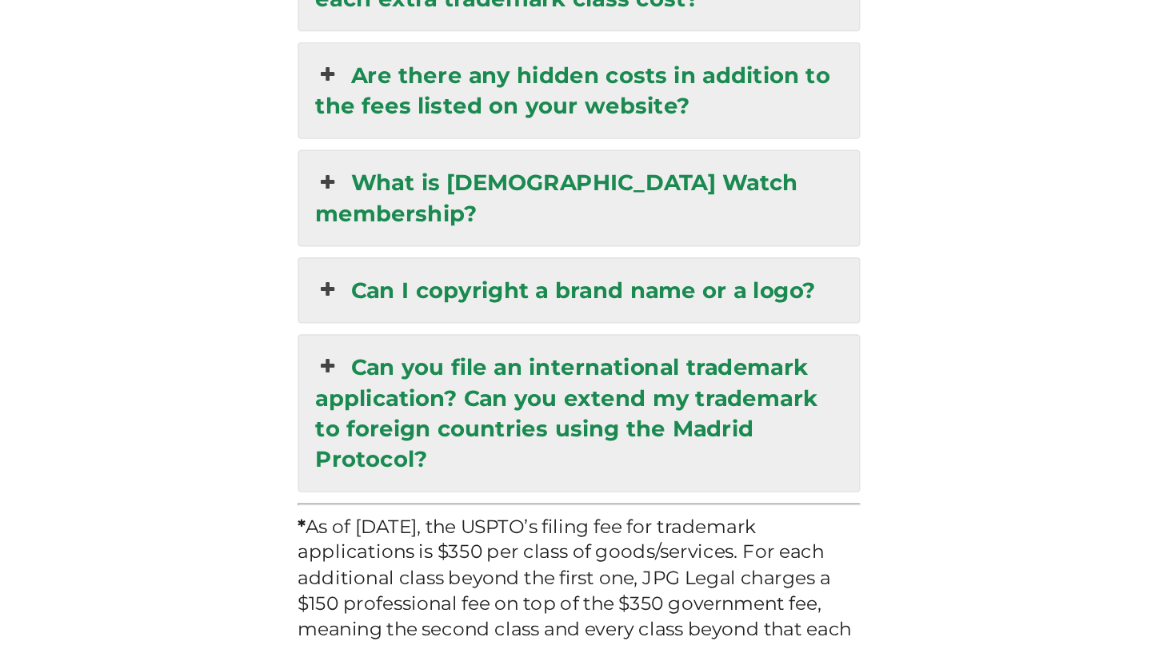
click at [373, 272] on icon at bounding box center [382, 283] width 18 height 22
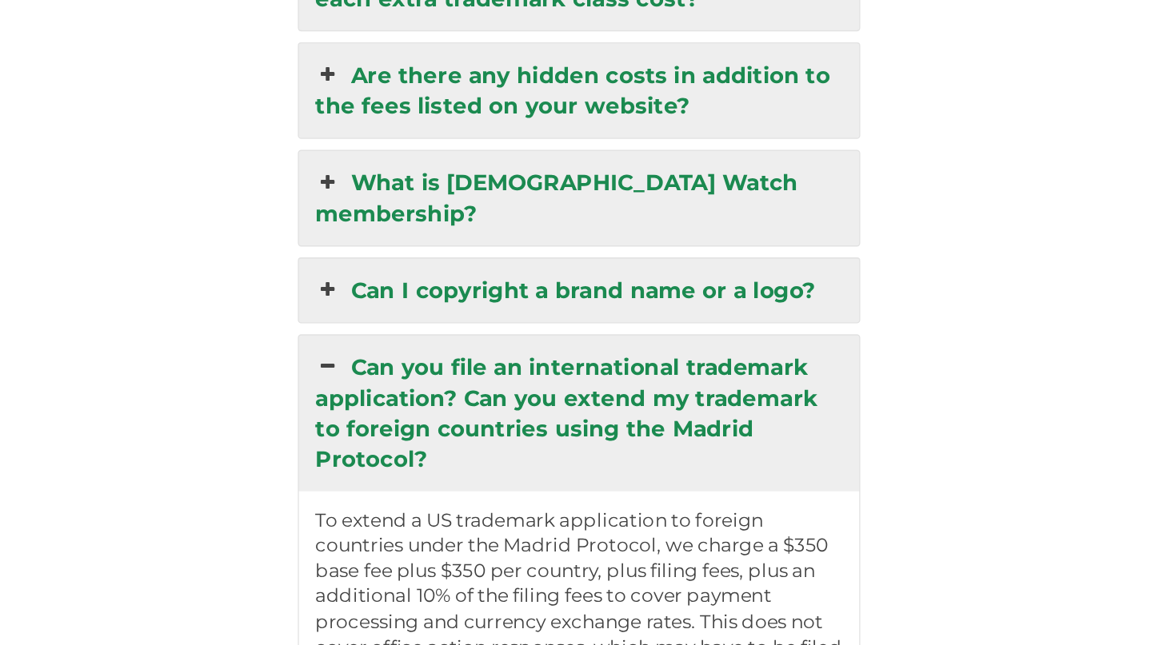
click at [373, 272] on icon at bounding box center [382, 283] width 18 height 22
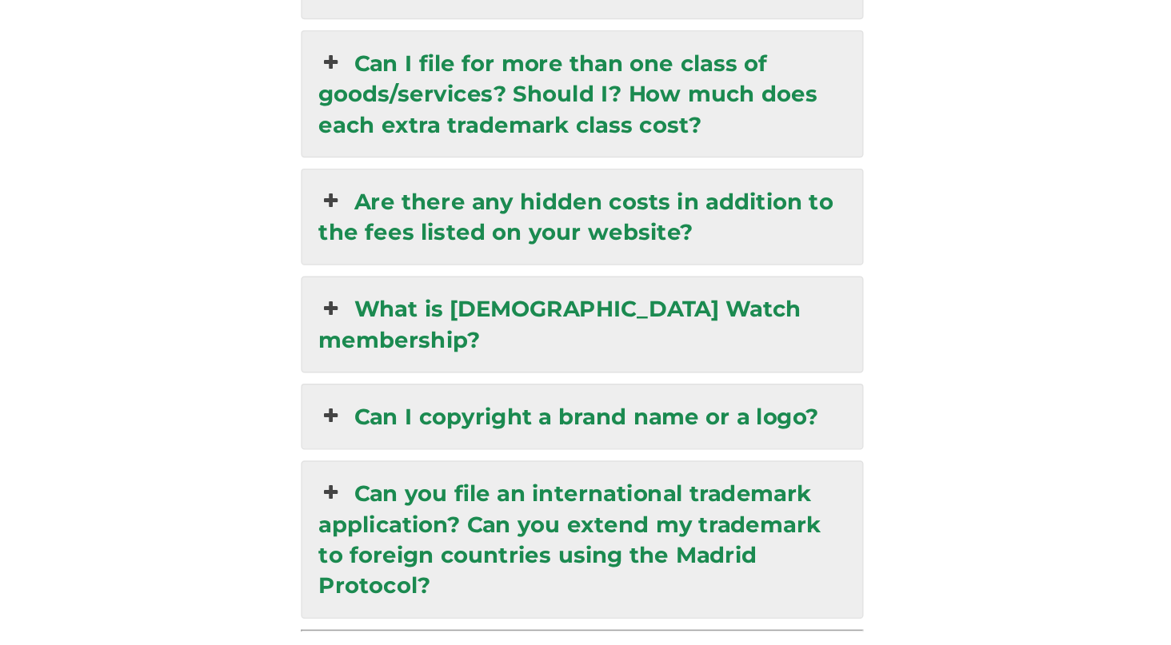
scroll to position [3823, 0]
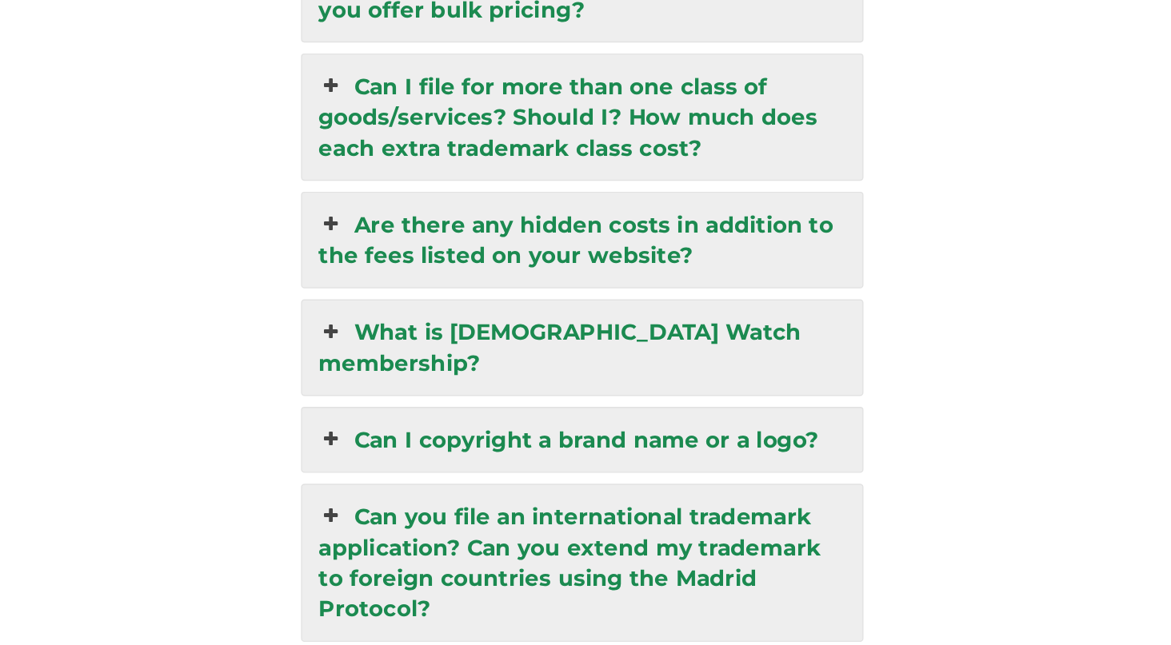
click at [361, 373] on link "What is MarkHound Watch membership?" at bounding box center [565, 407] width 408 height 69
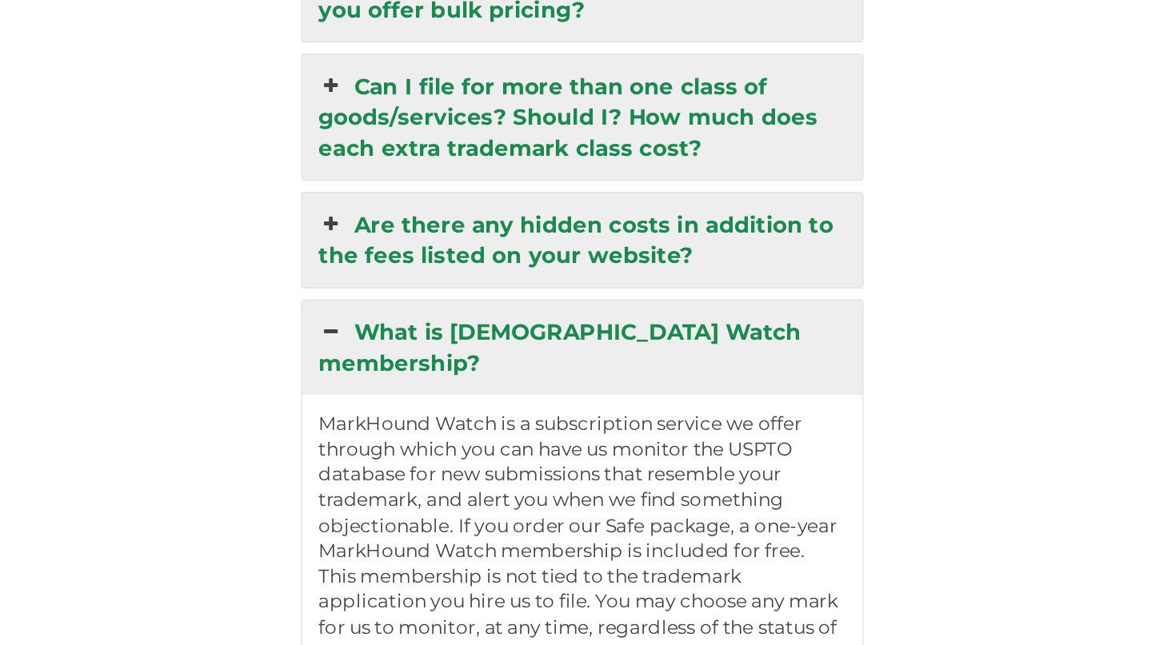
click at [373, 385] on icon at bounding box center [382, 396] width 18 height 22
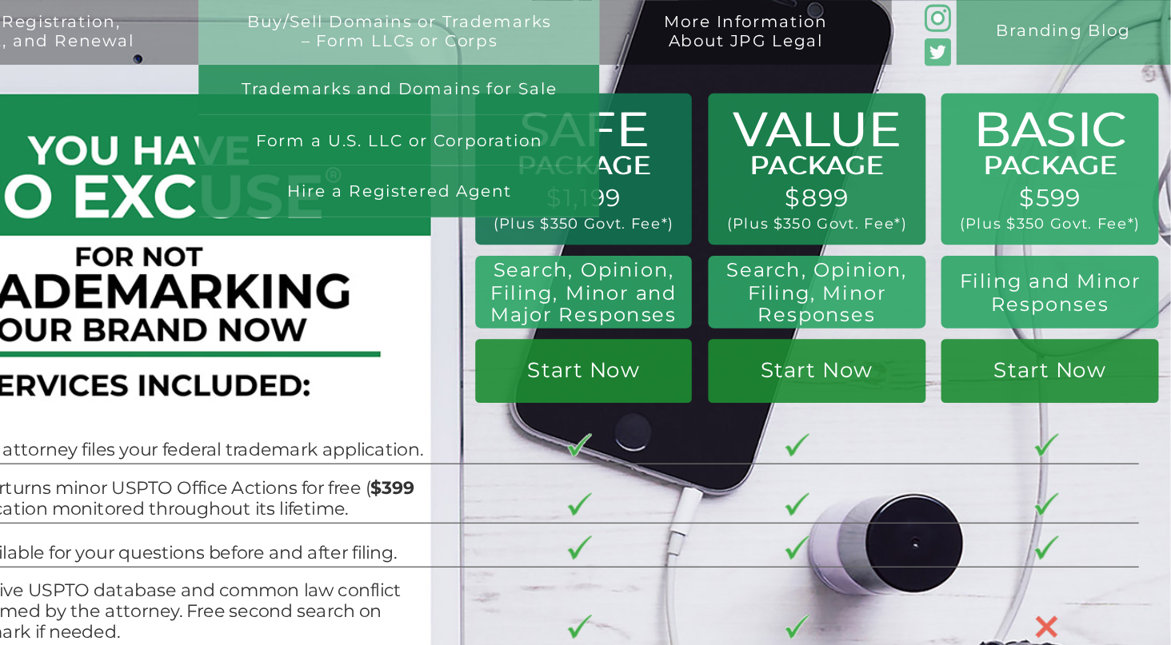
scroll to position [0, 0]
click at [463, 138] on link "Hire a Registered Agent" at bounding box center [609, 139] width 292 height 37
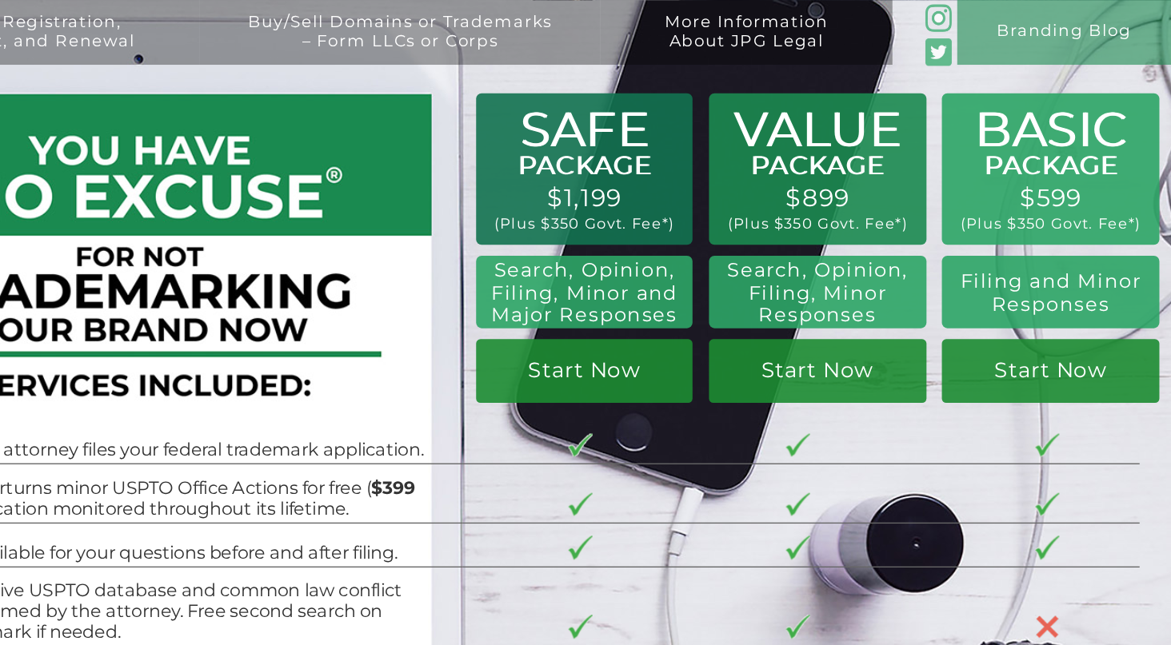
click at [423, 157] on div "Trademark Registration, Enforcement, and Renewal File a Trademark Application T…" at bounding box center [585, 105] width 1171 height 211
click at [844, 229] on h2 "Search, Opinion, Filing, Minor and Major Responses" at bounding box center [913, 214] width 139 height 50
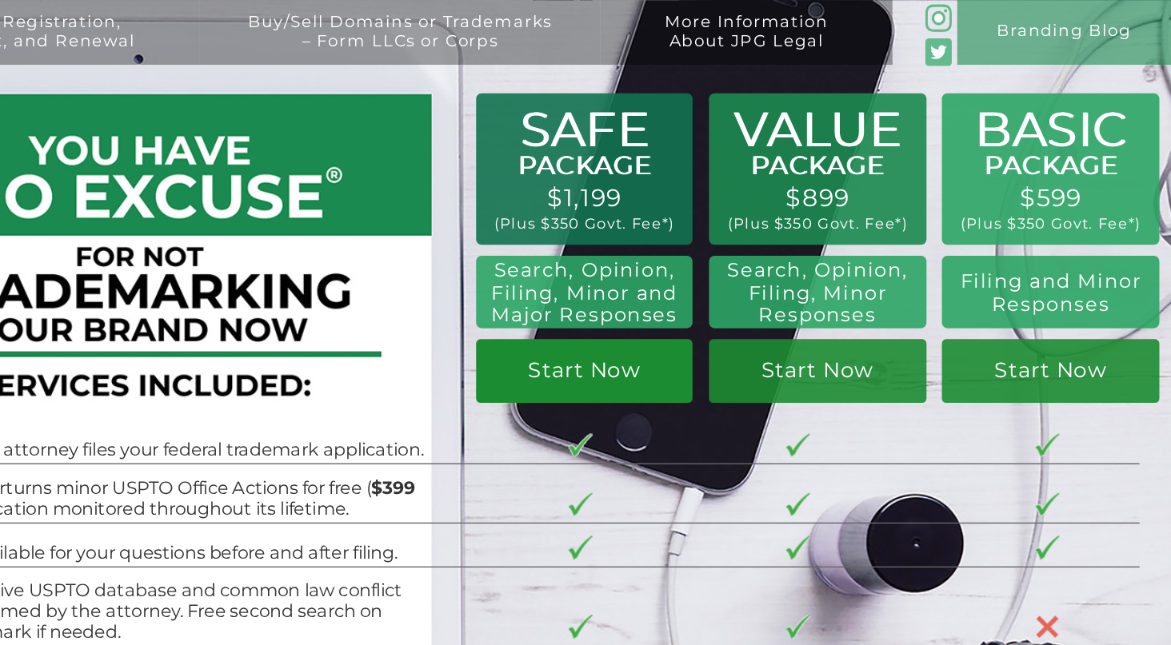
click at [834, 272] on link "Start Now" at bounding box center [913, 270] width 158 height 46
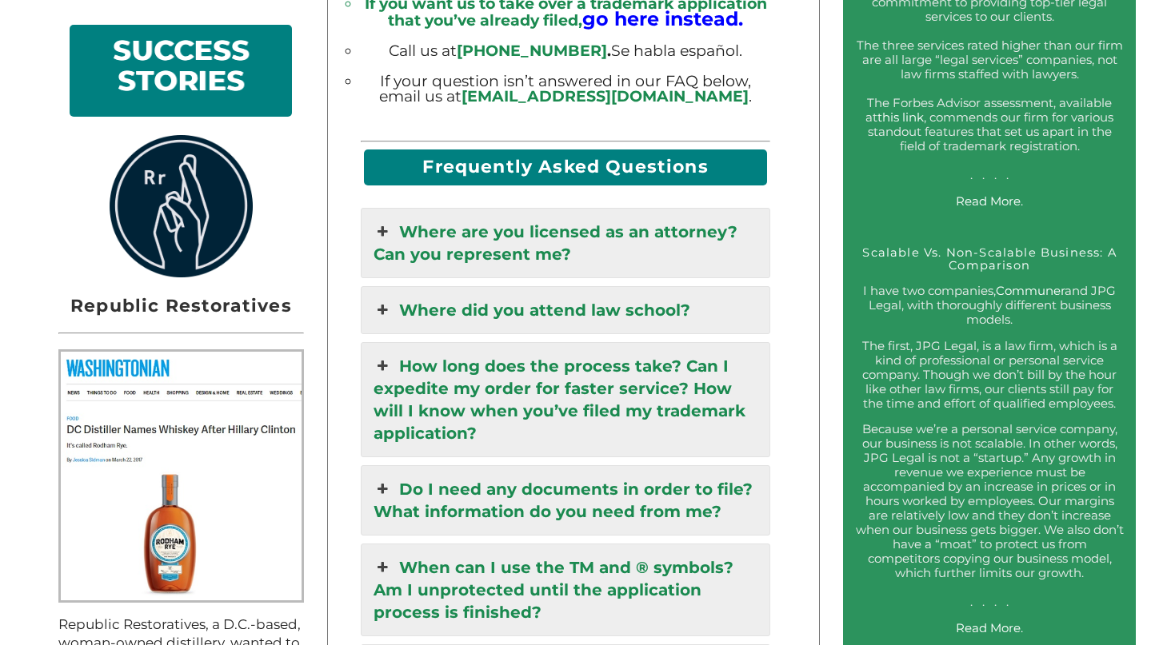
scroll to position [1127, 0]
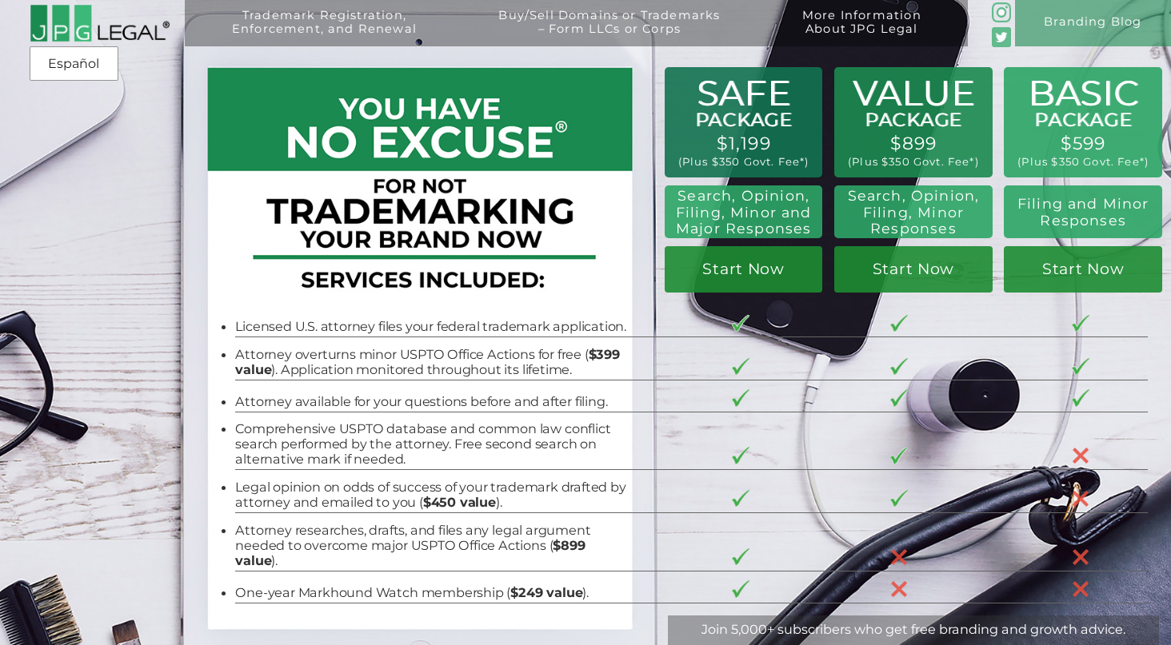
click at [834, 253] on link "Start Now" at bounding box center [913, 269] width 158 height 46
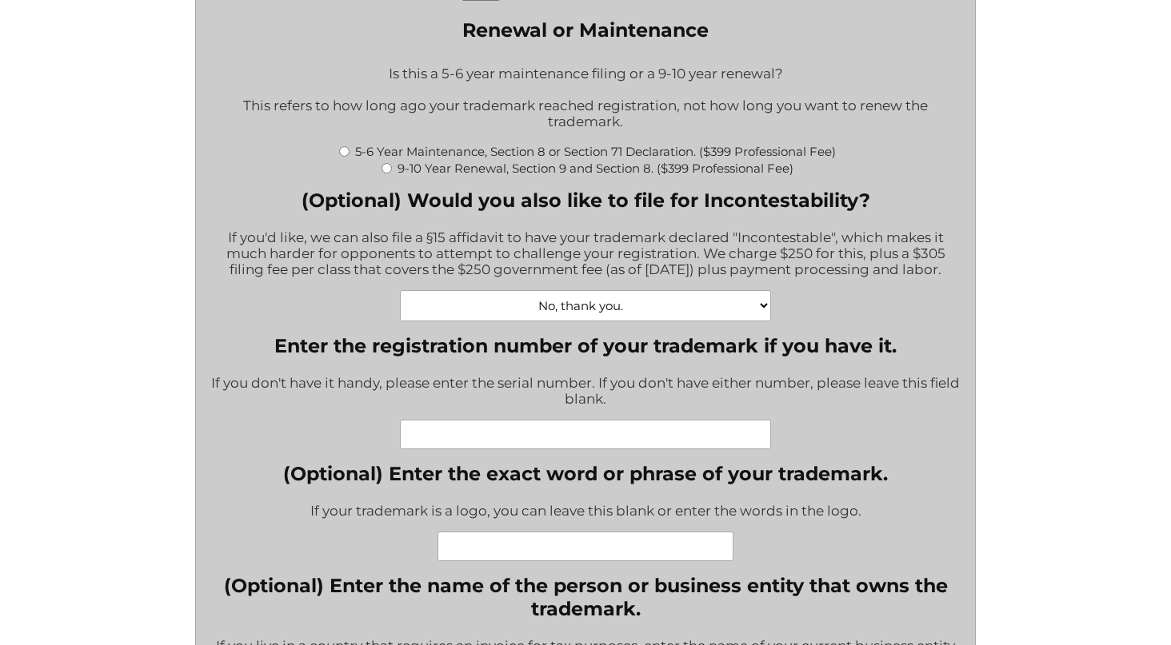
scroll to position [485, 0]
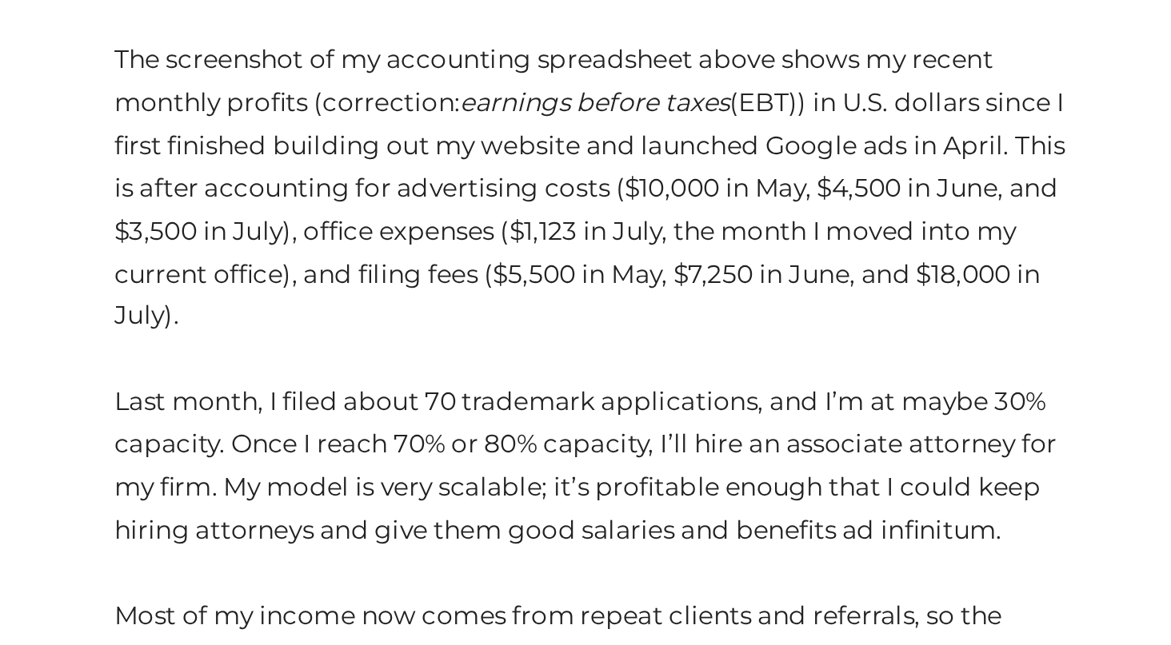
scroll to position [1284, 0]
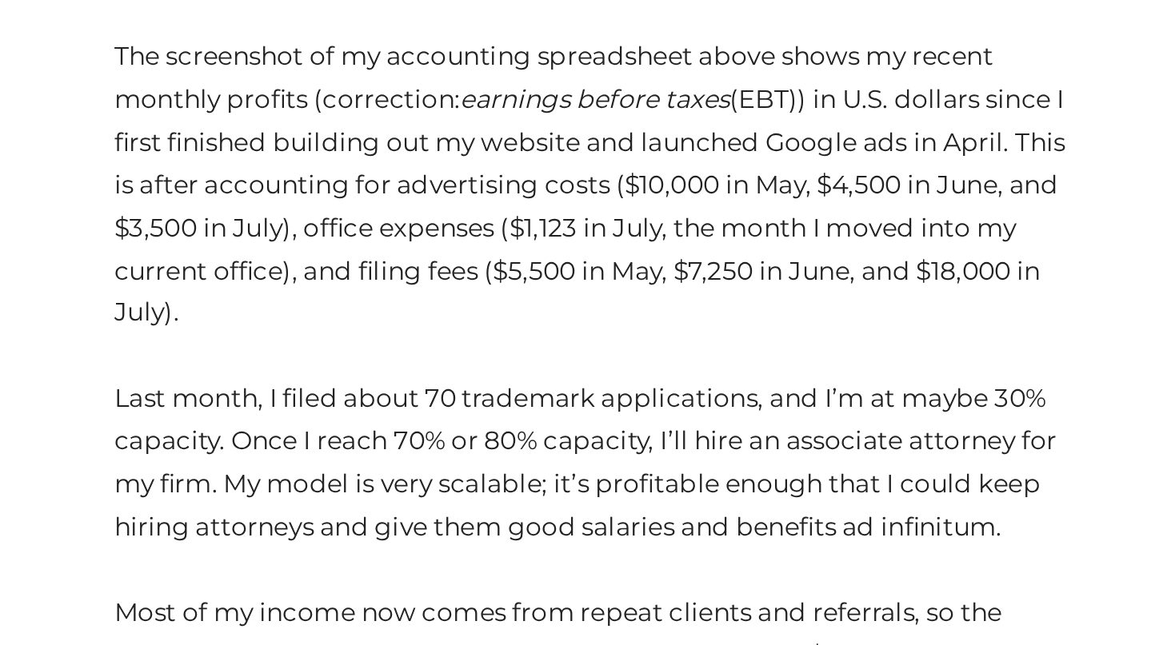
click at [541, 293] on p "The screenshot of my accounting spreadsheet above shows my recent monthly profi…" at bounding box center [608, 501] width 515 height 416
drag, startPoint x: 541, startPoint y: 217, endPoint x: 459, endPoint y: 218, distance: 81.6
click at [459, 293] on p "The screenshot of my accounting spreadsheet above shows my recent monthly profi…" at bounding box center [608, 501] width 515 height 416
click at [572, 293] on p "The screenshot of my accounting spreadsheet above shows my recent monthly profi…" at bounding box center [608, 501] width 515 height 416
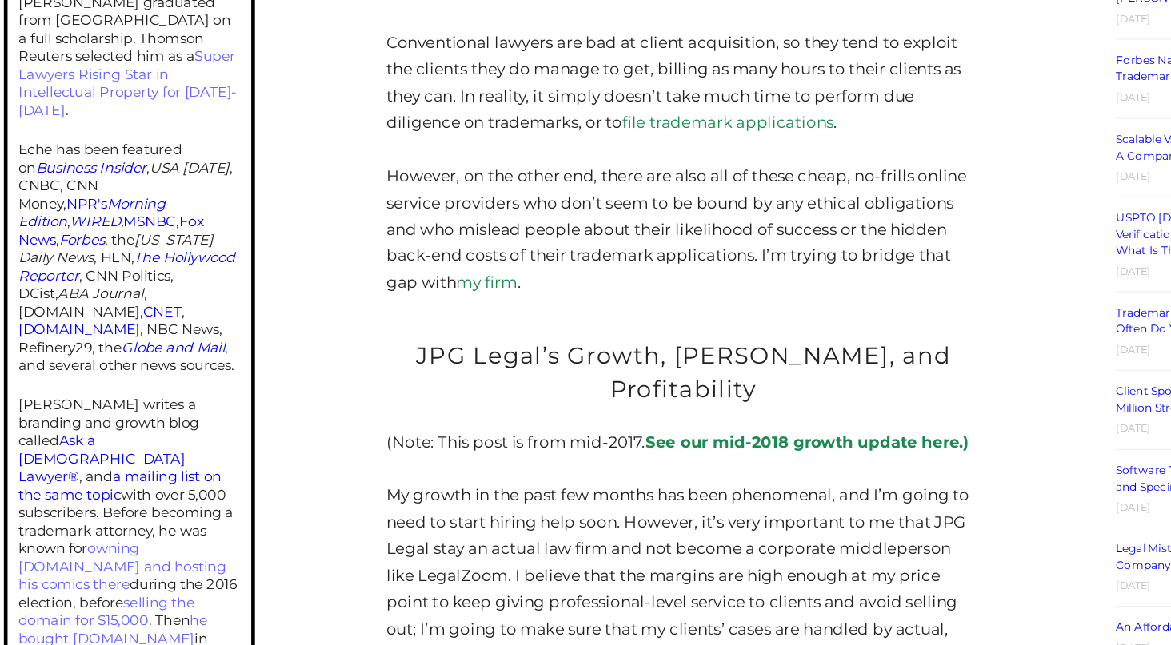
scroll to position [677, 0]
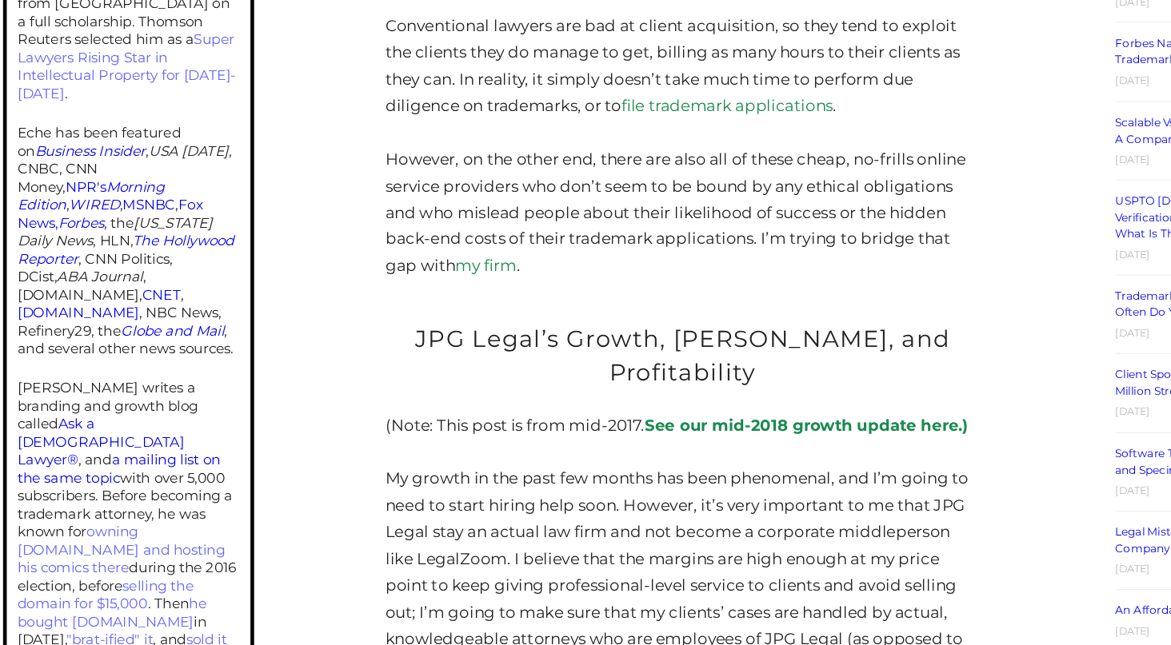
click at [704, 446] on link "See our mid-2018 growth update here.)" at bounding box center [716, 454] width 280 height 16
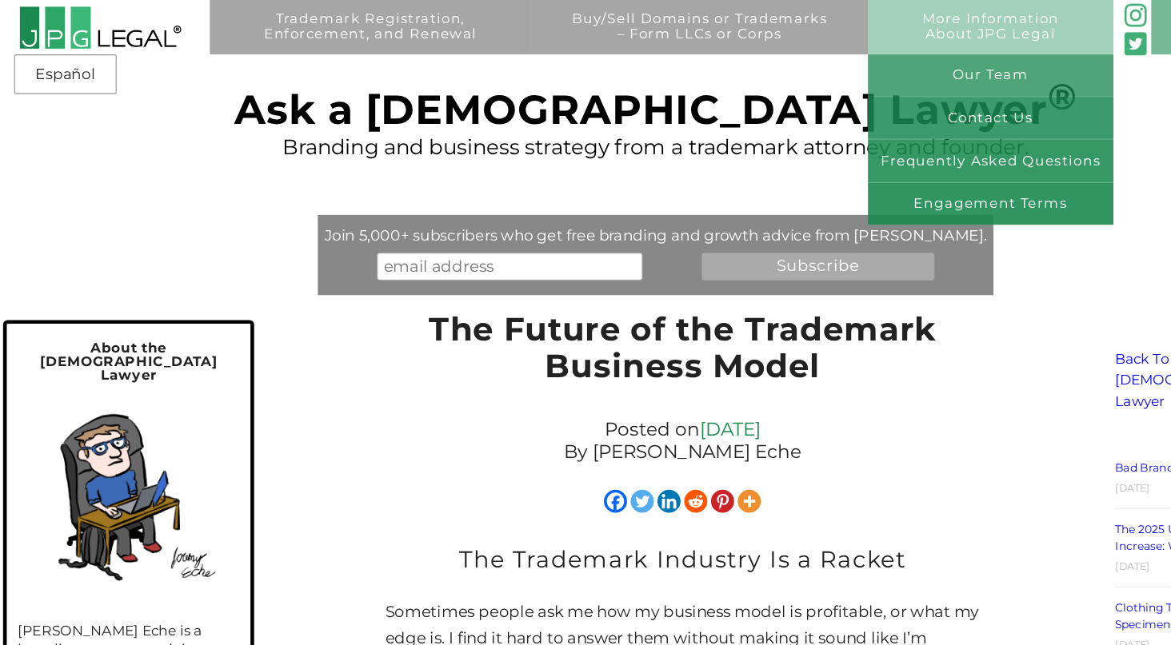
scroll to position [0, 0]
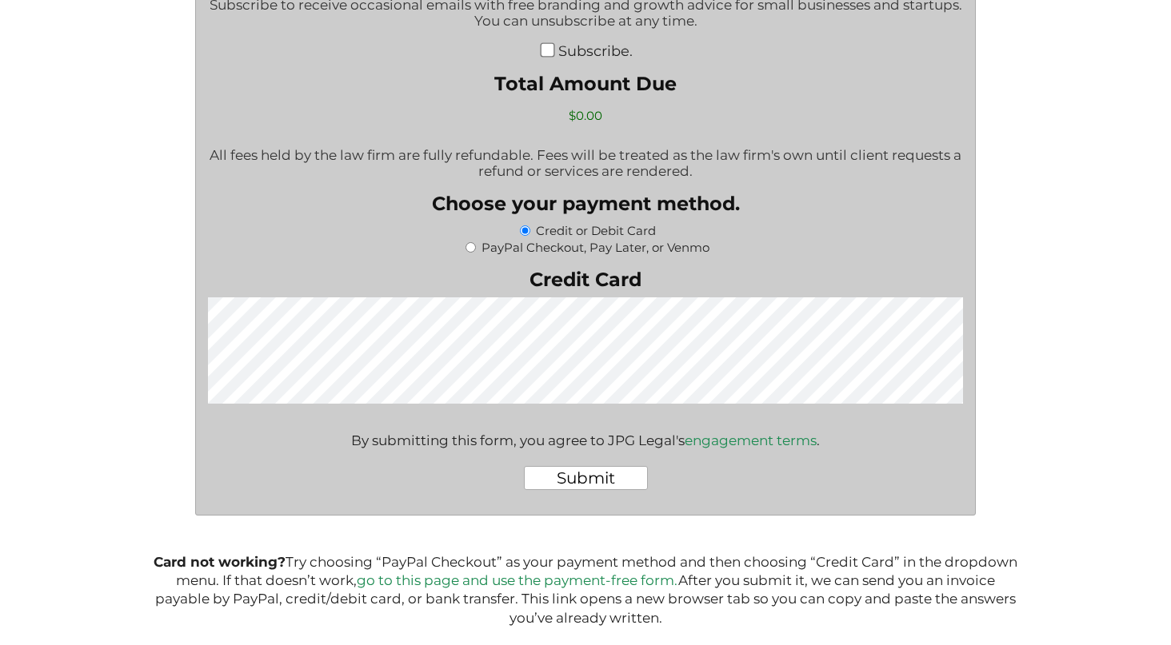
scroll to position [2654, 0]
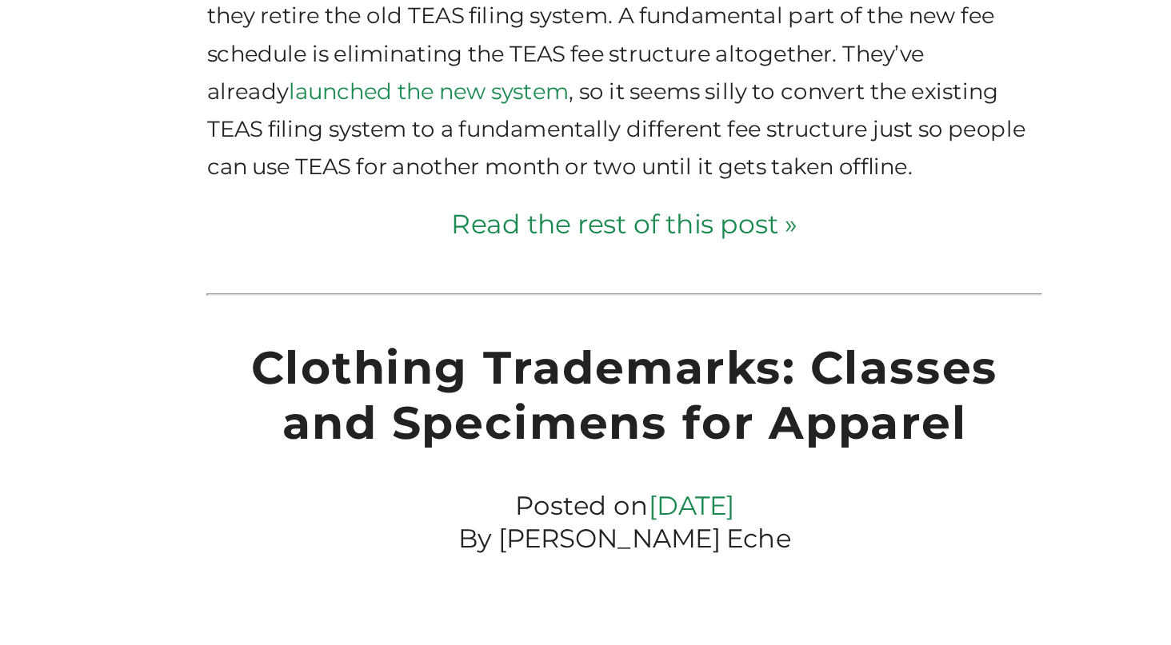
scroll to position [1963, 0]
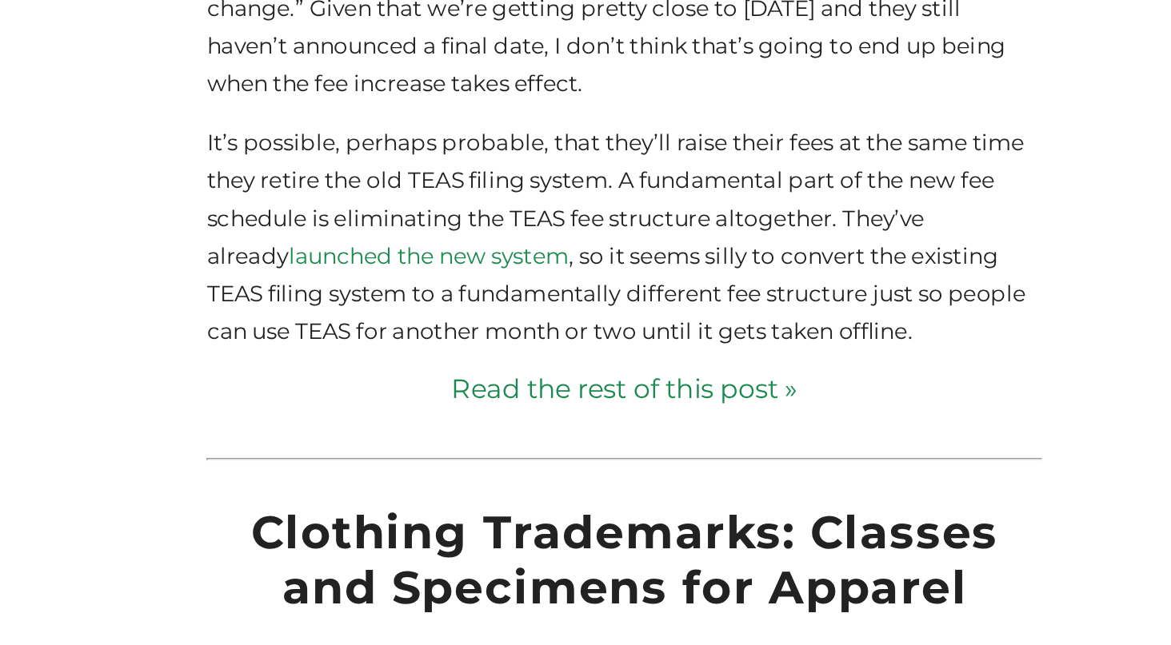
click at [437, 324] on link "Read the rest of this post »" at bounding box center [608, 335] width 515 height 23
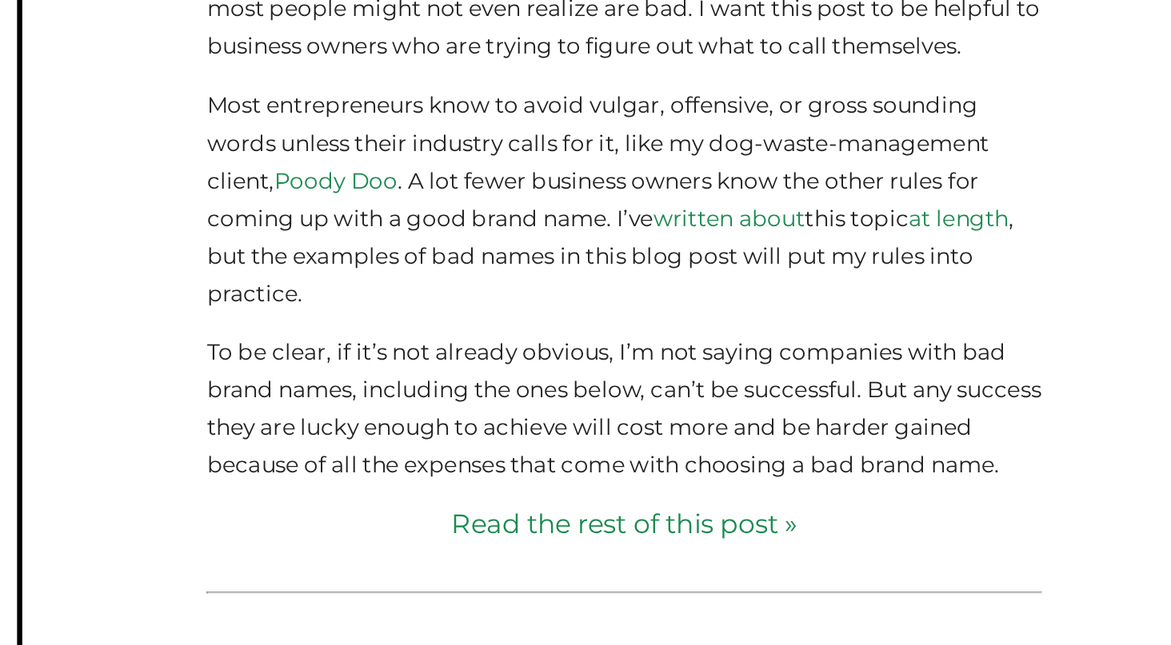
scroll to position [675, 0]
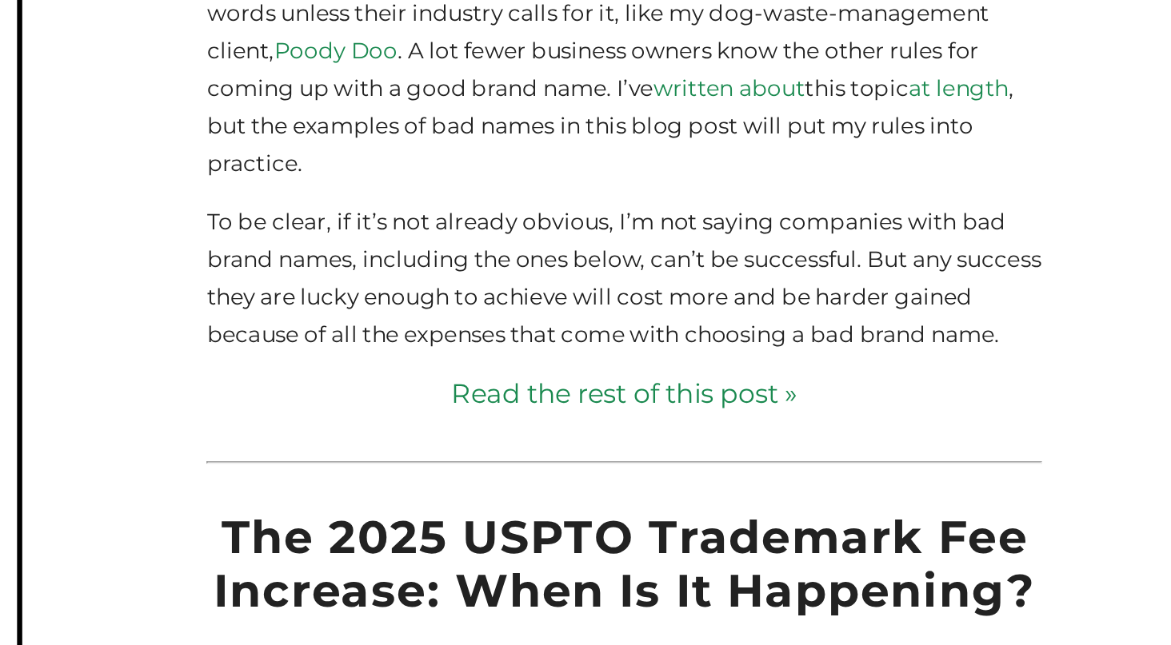
click at [408, 479] on link "Read the rest of this post »" at bounding box center [608, 490] width 515 height 23
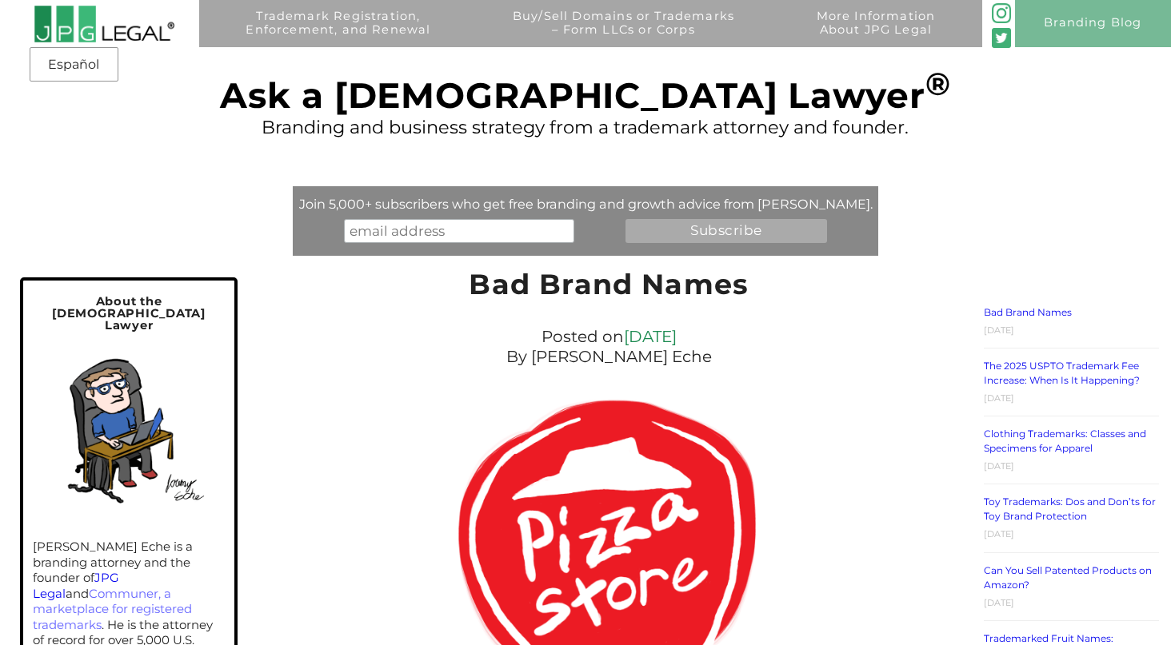
scroll to position [0, 0]
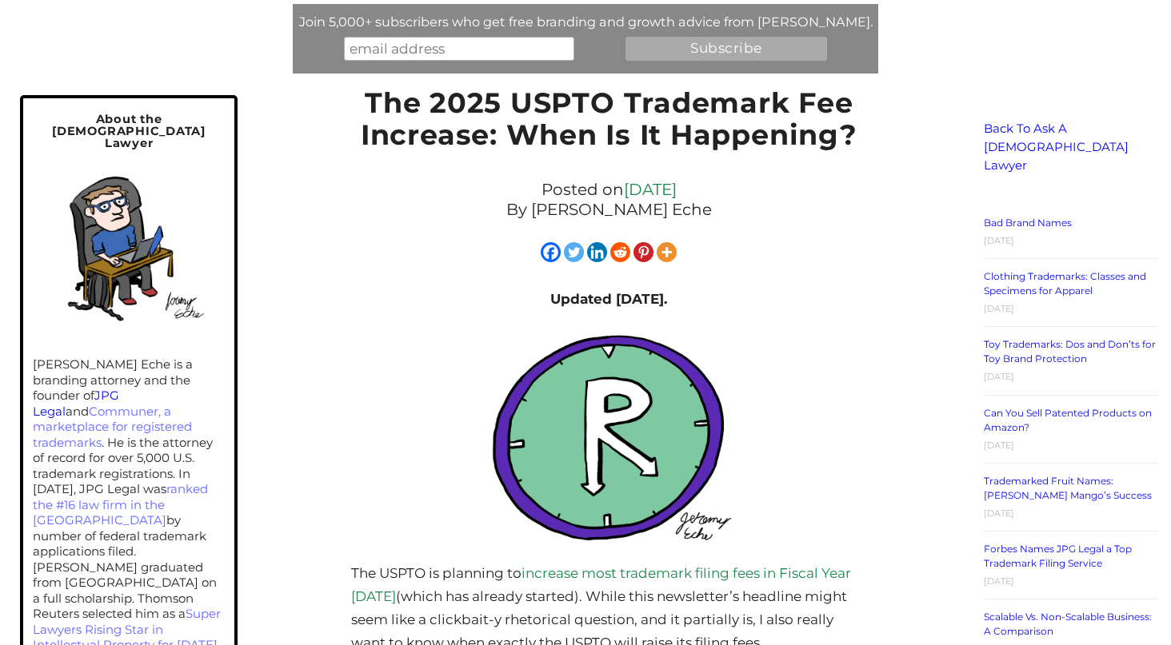
scroll to position [39, 0]
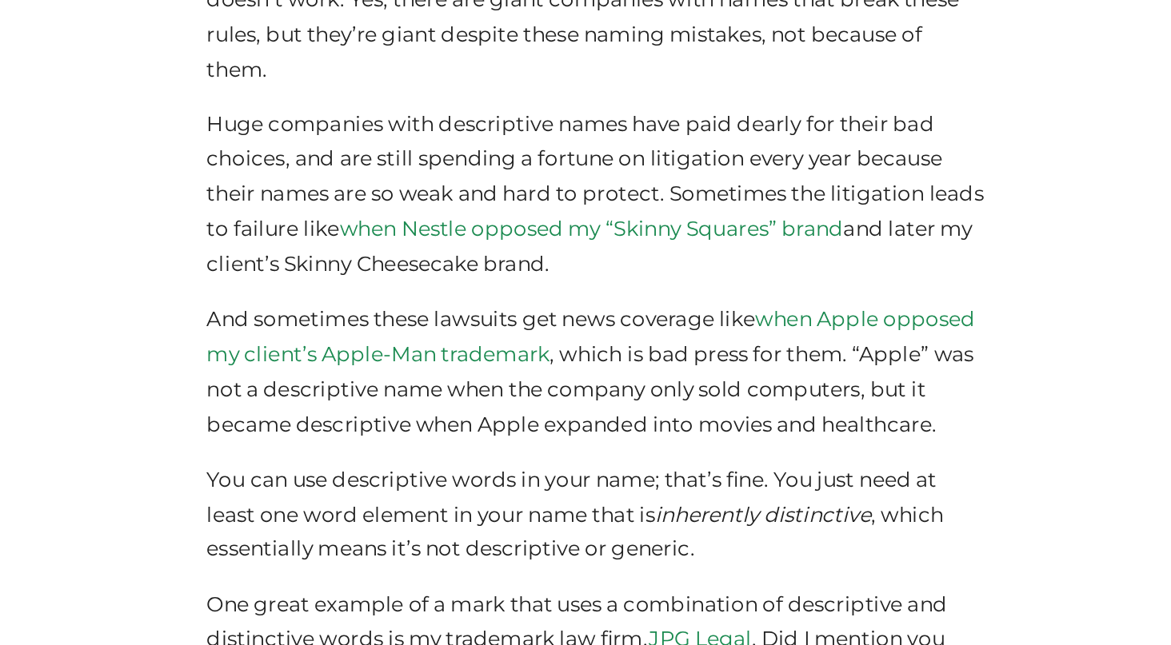
scroll to position [6379, 0]
click at [351, 421] on link "when Apple opposed my client’s Apple-Man trademark" at bounding box center [605, 440] width 509 height 39
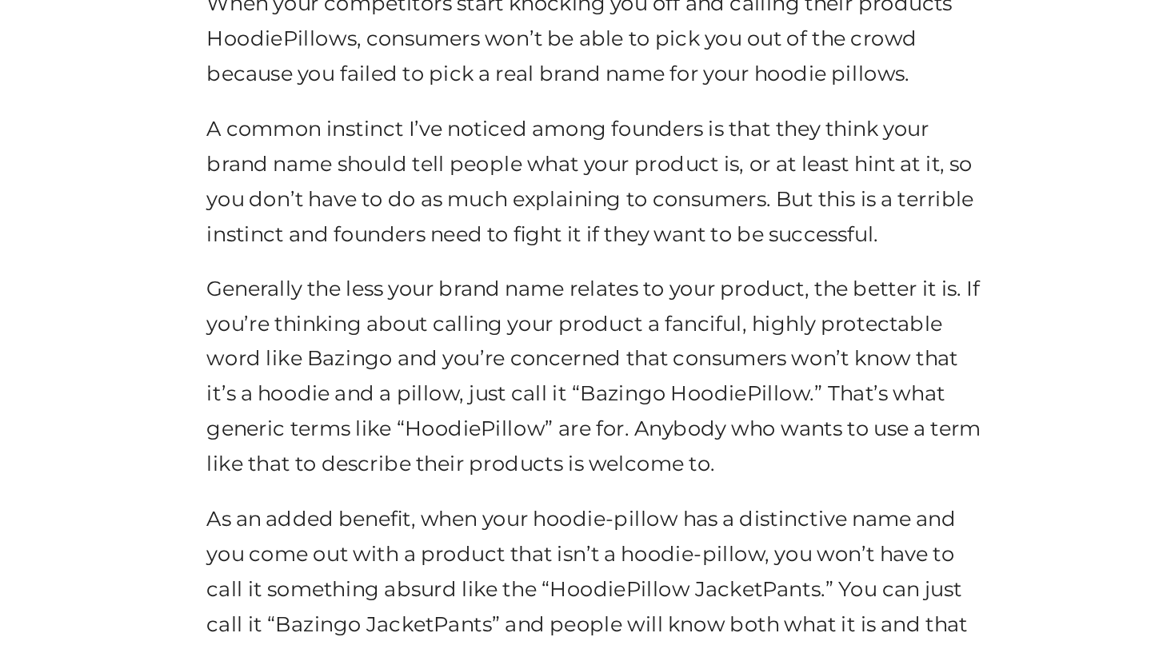
scroll to position [3702, 0]
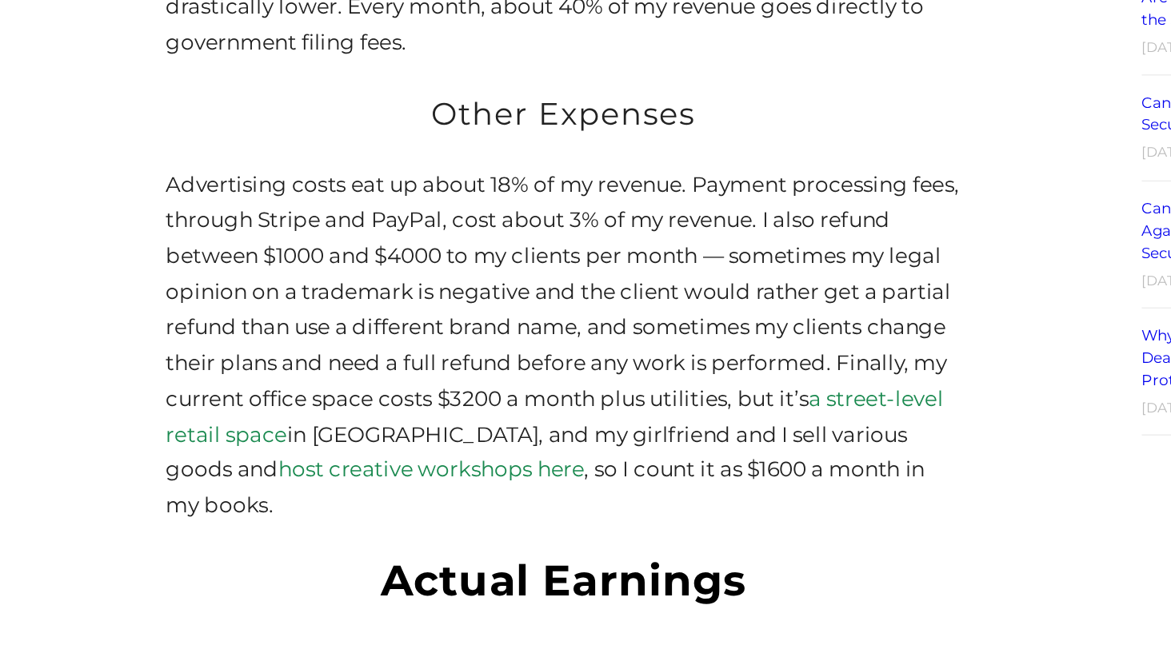
scroll to position [3053, 0]
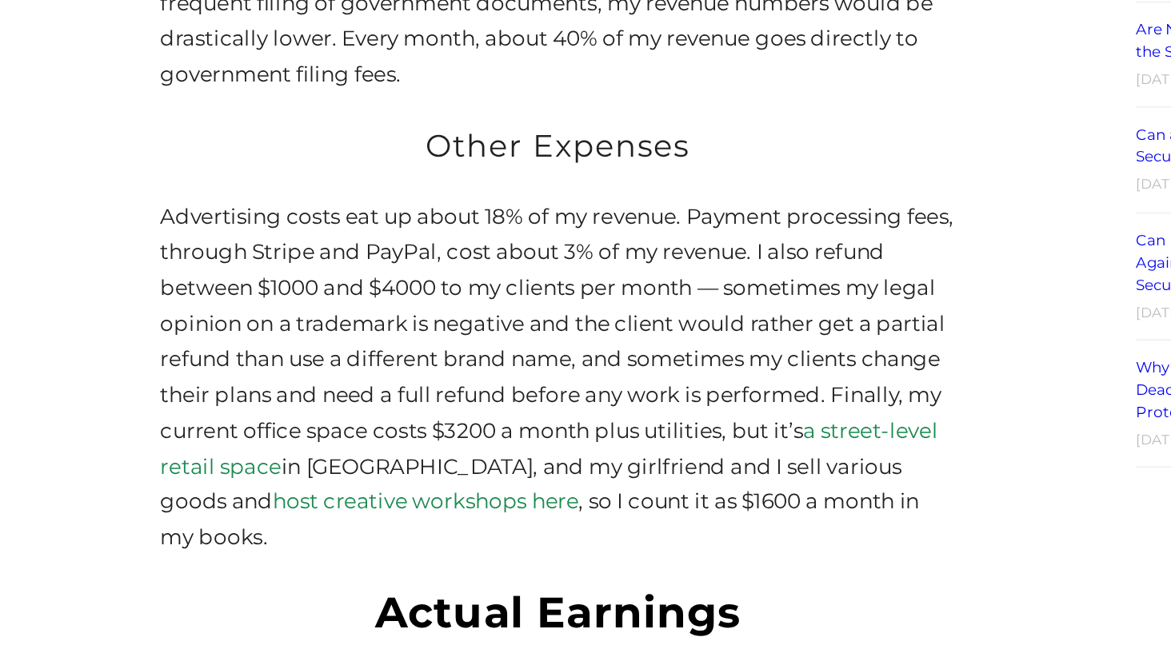
click at [351, 472] on link "a street-level retail space" at bounding box center [603, 491] width 504 height 39
click at [424, 517] on link "host creative workshops here" at bounding box center [523, 525] width 198 height 16
